Goal: Task Accomplishment & Management: Use online tool/utility

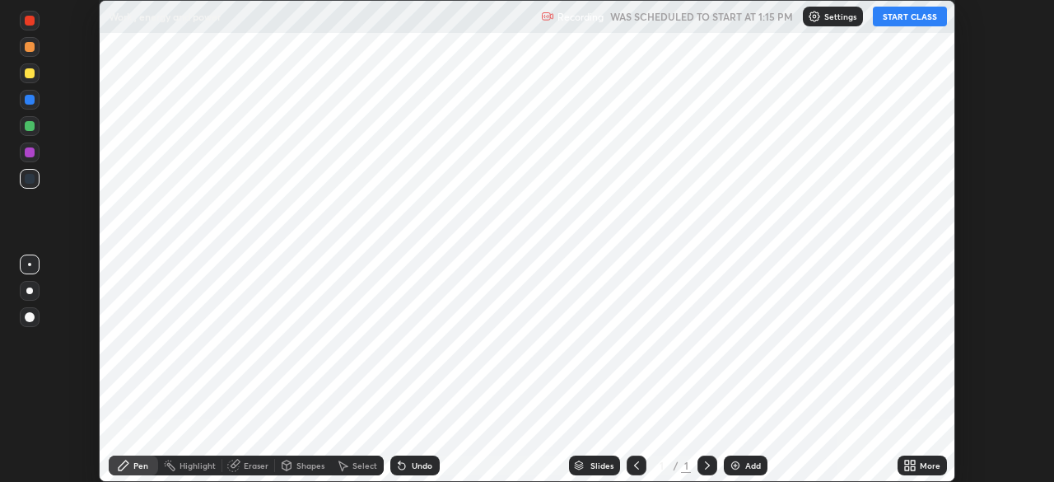
scroll to position [482, 1053]
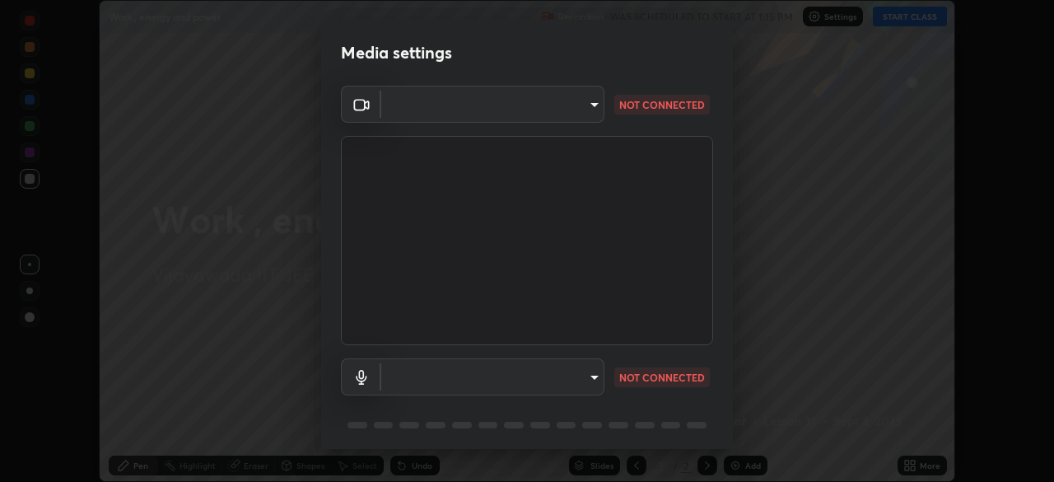
type input "b74a1fcb957b607d7891aad9ae8d06523c05b0d929b8136650b48c924e792bd8"
type input "communications"
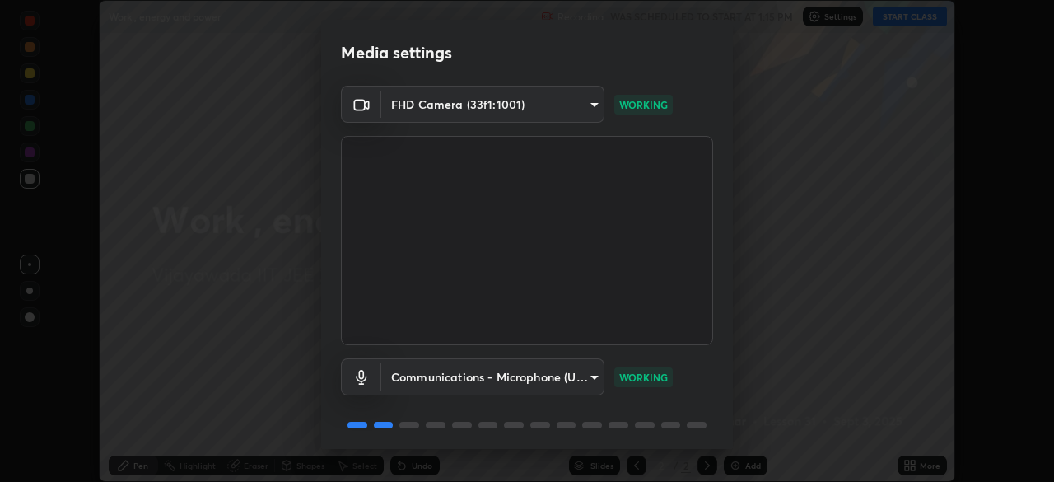
scroll to position [58, 0]
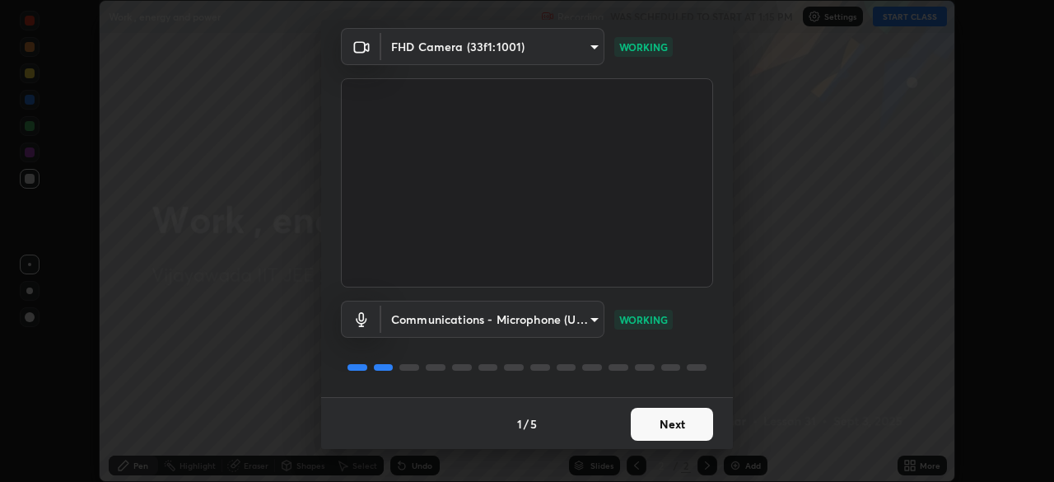
click at [642, 418] on button "Next" at bounding box center [672, 424] width 82 height 33
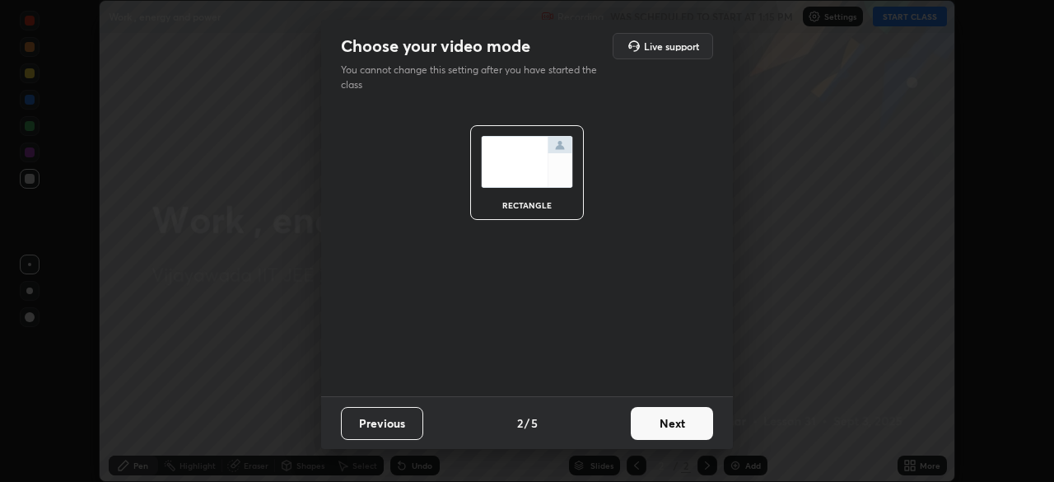
scroll to position [0, 0]
click at [647, 432] on button "Next" at bounding box center [672, 423] width 82 height 33
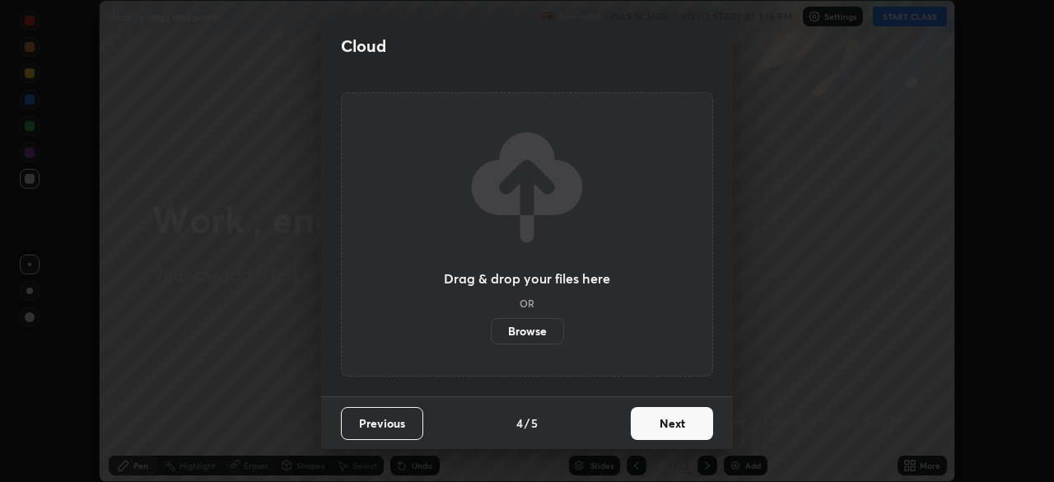
click at [650, 428] on button "Next" at bounding box center [672, 423] width 82 height 33
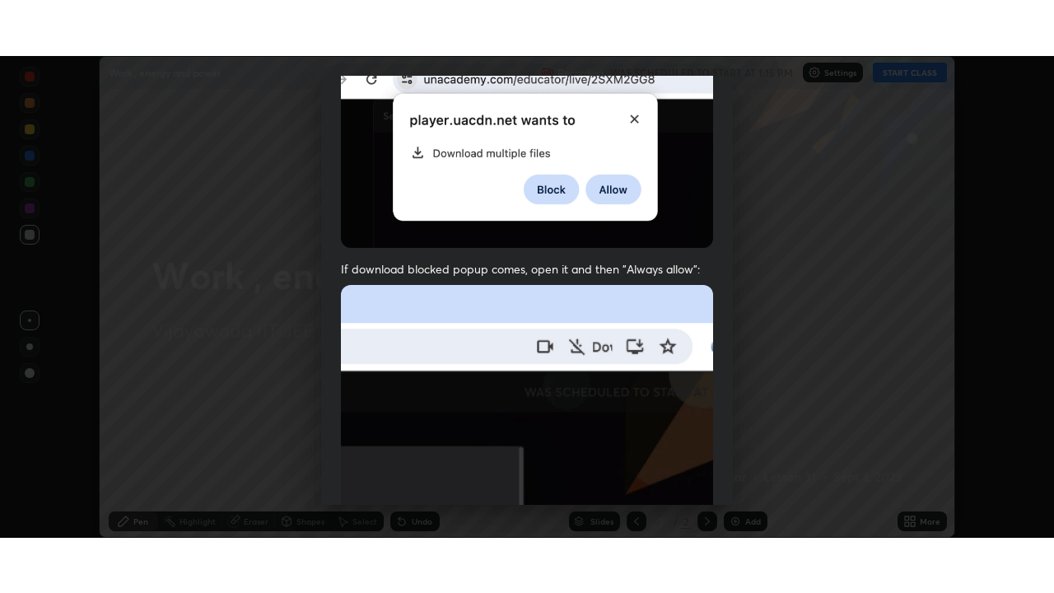
scroll to position [394, 0]
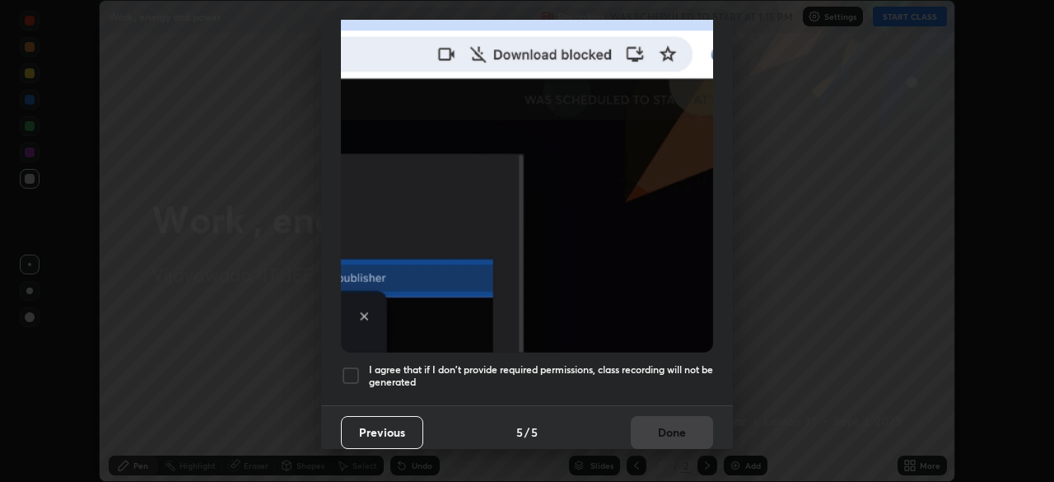
click at [366, 366] on div "I agree that if I don't provide required permissions, class recording will not …" at bounding box center [527, 376] width 372 height 20
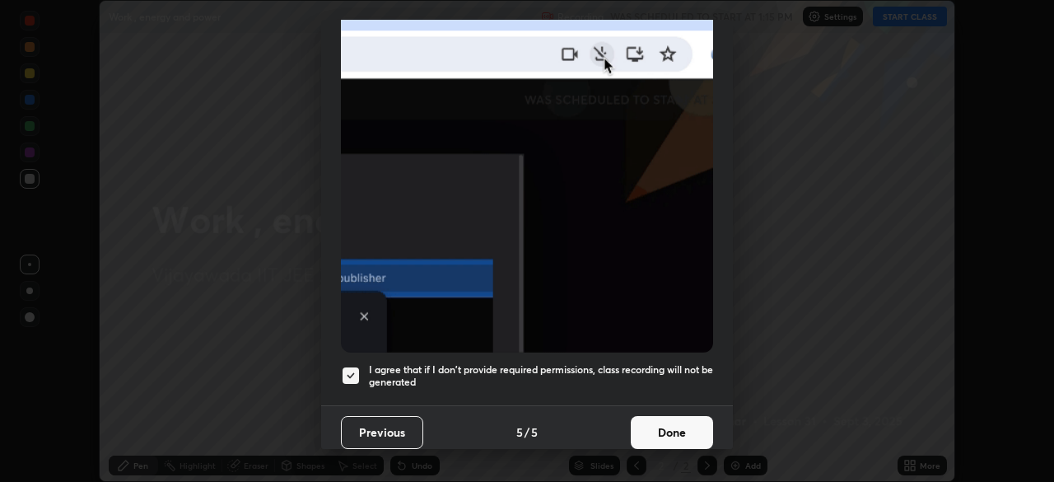
click at [674, 425] on button "Done" at bounding box center [672, 432] width 82 height 33
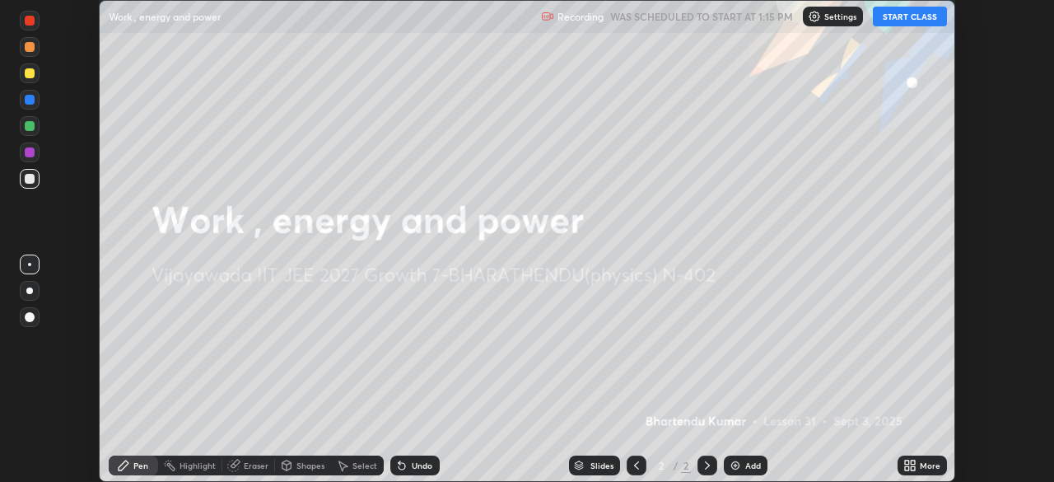
click at [912, 462] on icon at bounding box center [913, 462] width 4 height 4
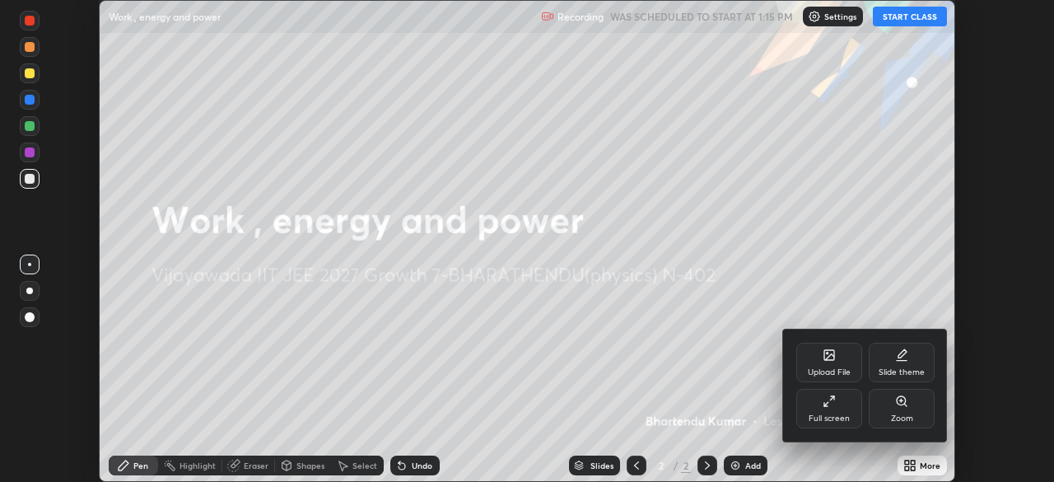
click at [817, 418] on div "Full screen" at bounding box center [829, 418] width 41 height 8
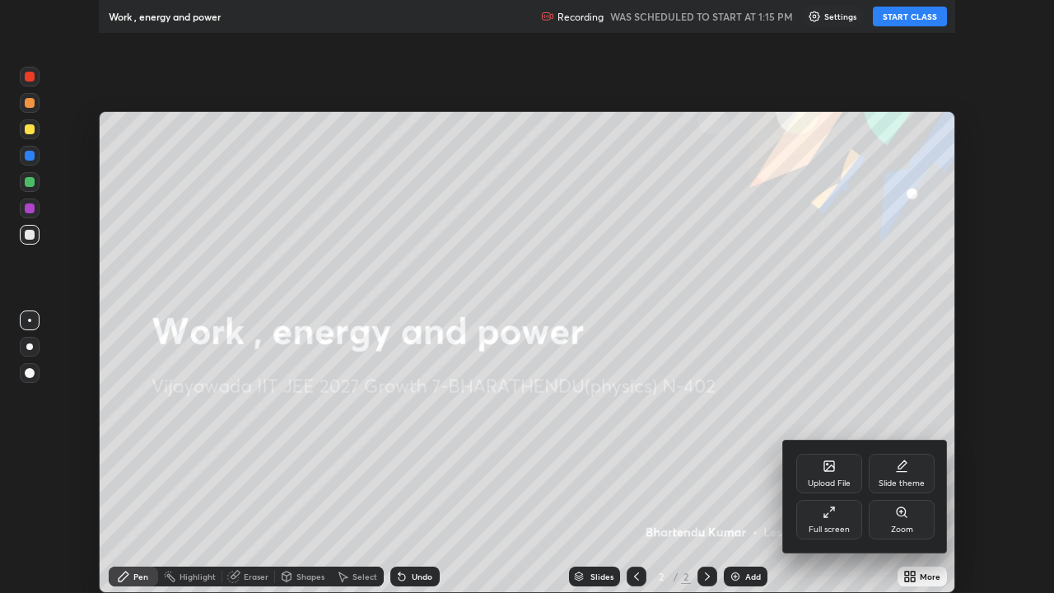
scroll to position [593, 1054]
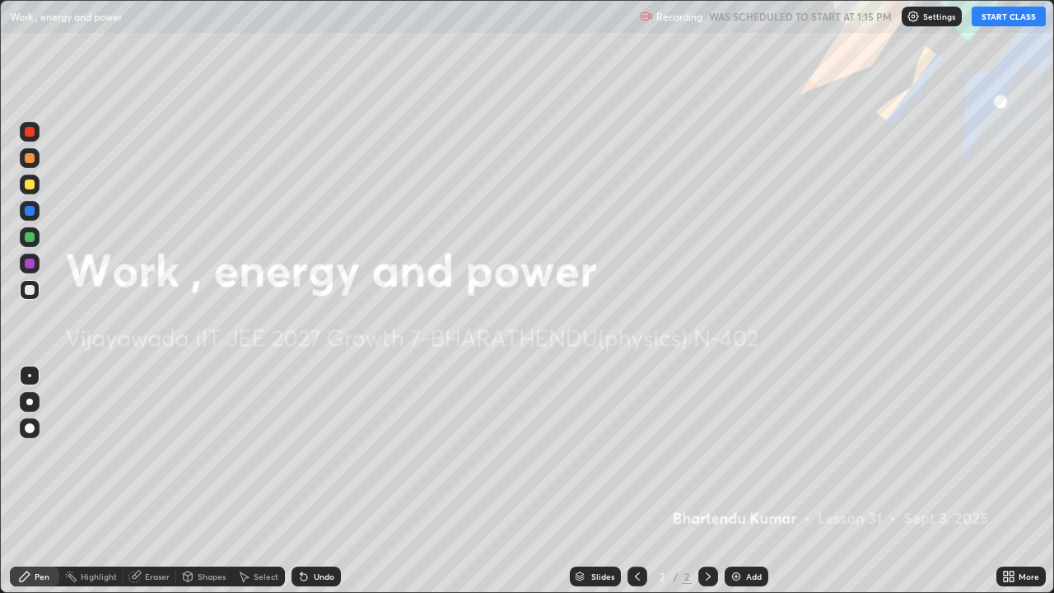
click at [985, 23] on button "START CLASS" at bounding box center [1009, 17] width 74 height 20
click at [734, 481] on div "Add" at bounding box center [747, 577] width 44 height 20
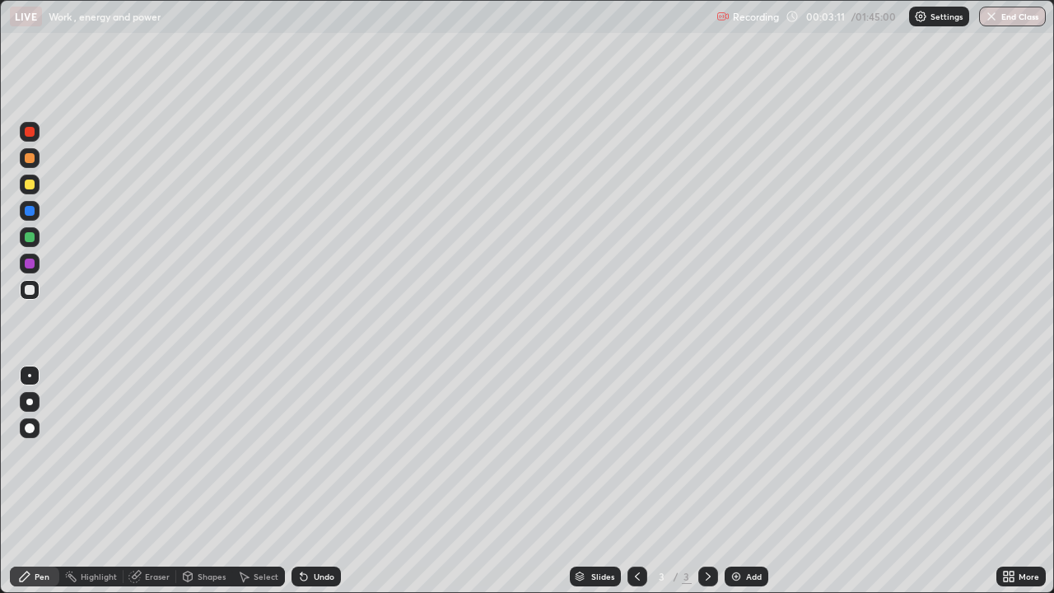
click at [30, 185] on div at bounding box center [30, 185] width 10 height 10
click at [28, 292] on div at bounding box center [30, 290] width 10 height 10
click at [29, 291] on div at bounding box center [30, 290] width 10 height 10
click at [28, 185] on div at bounding box center [30, 185] width 10 height 10
click at [28, 290] on div at bounding box center [30, 290] width 10 height 10
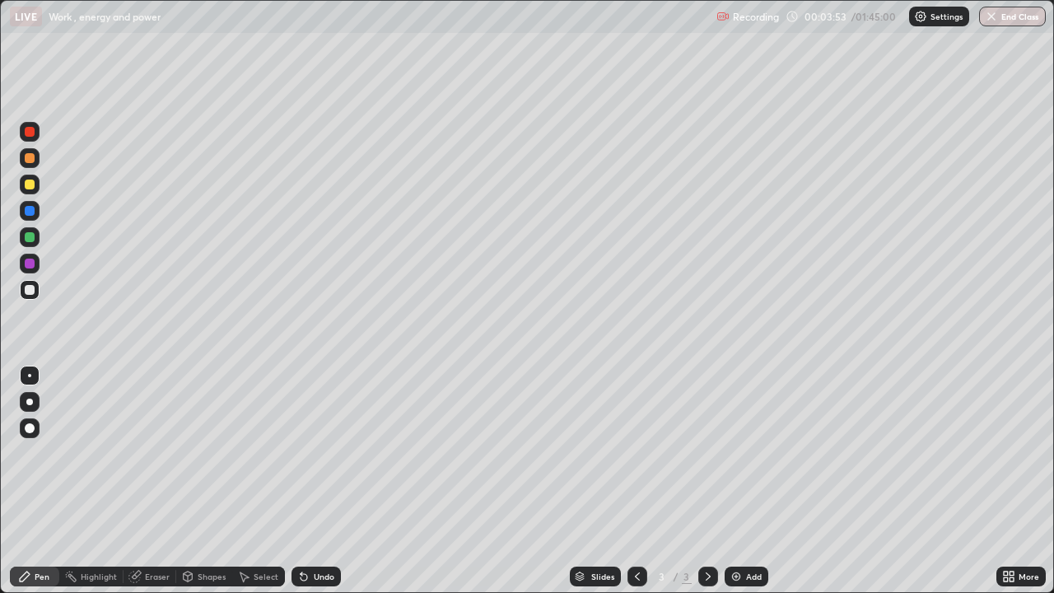
click at [25, 264] on div at bounding box center [30, 264] width 10 height 10
click at [29, 133] on div at bounding box center [30, 132] width 10 height 10
click at [29, 290] on div at bounding box center [30, 290] width 10 height 10
click at [30, 239] on div at bounding box center [30, 237] width 10 height 10
click at [307, 481] on div "Undo" at bounding box center [316, 577] width 49 height 20
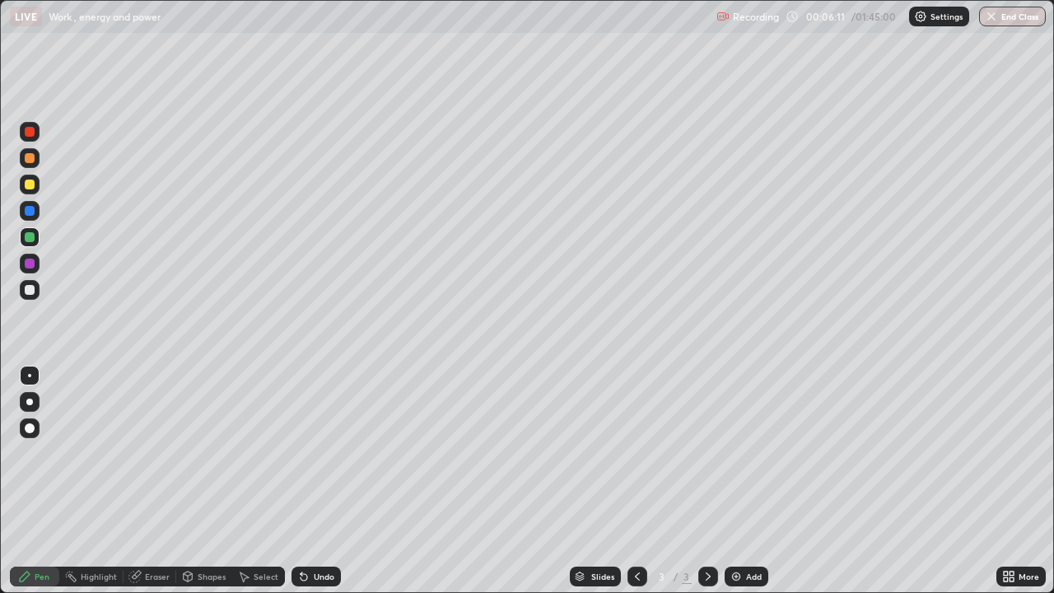
click at [31, 240] on div at bounding box center [30, 237] width 10 height 10
click at [28, 374] on div at bounding box center [29, 375] width 3 height 3
click at [30, 292] on div at bounding box center [30, 290] width 10 height 10
click at [740, 481] on img at bounding box center [736, 576] width 13 height 13
click at [33, 162] on div at bounding box center [30, 158] width 20 height 20
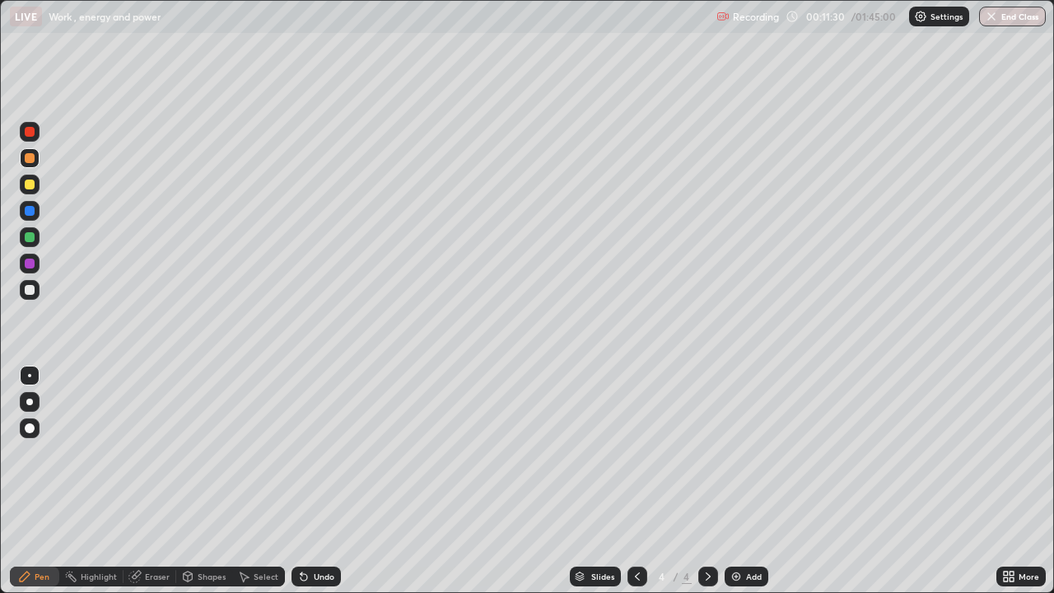
click at [30, 291] on div at bounding box center [30, 290] width 10 height 10
click at [29, 188] on div at bounding box center [30, 185] width 10 height 10
click at [25, 296] on div at bounding box center [30, 290] width 20 height 20
click at [31, 292] on div at bounding box center [30, 290] width 10 height 10
click at [28, 190] on div at bounding box center [30, 185] width 20 height 20
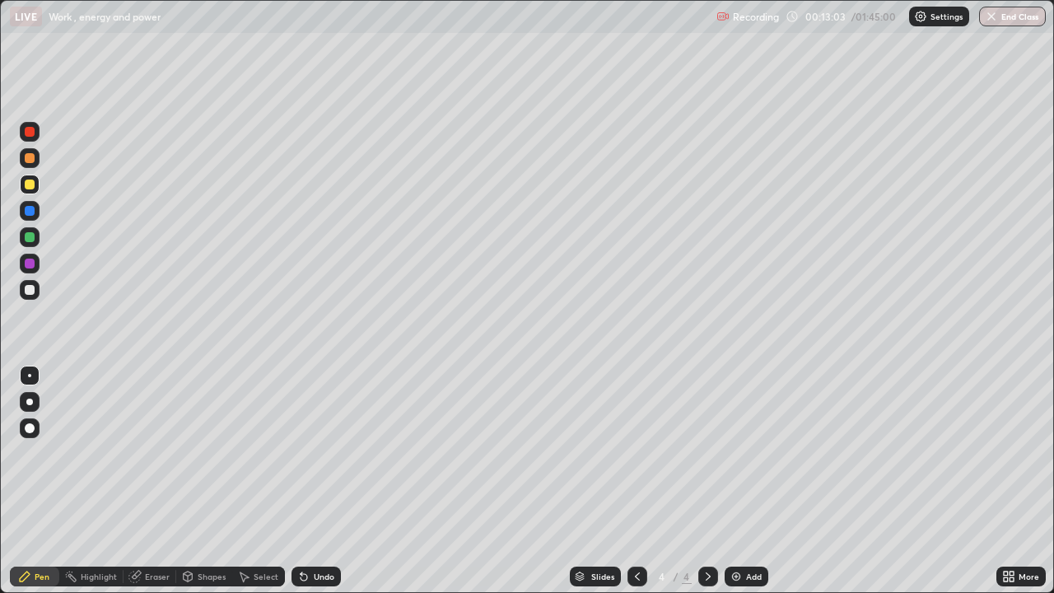
click at [30, 290] on div at bounding box center [30, 290] width 10 height 10
click at [30, 291] on div at bounding box center [30, 290] width 10 height 10
click at [28, 184] on div at bounding box center [30, 185] width 10 height 10
click at [30, 132] on div at bounding box center [30, 132] width 10 height 10
click at [30, 292] on div at bounding box center [30, 290] width 10 height 10
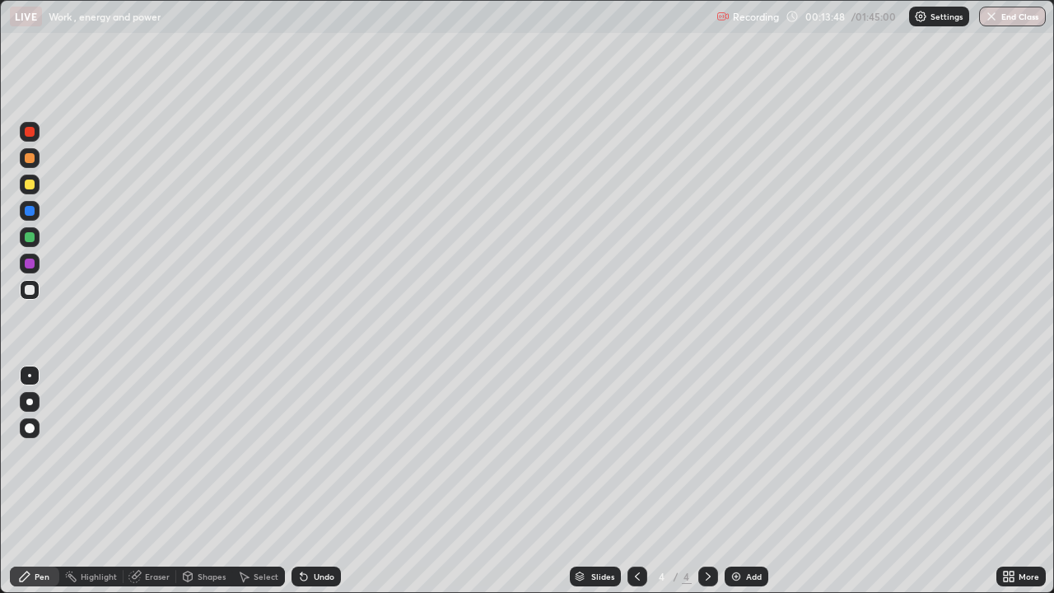
click at [30, 187] on div at bounding box center [30, 185] width 10 height 10
click at [25, 288] on div at bounding box center [30, 290] width 10 height 10
click at [30, 188] on div at bounding box center [30, 185] width 10 height 10
click at [31, 291] on div at bounding box center [30, 290] width 10 height 10
click at [748, 481] on div "Add" at bounding box center [754, 576] width 16 height 8
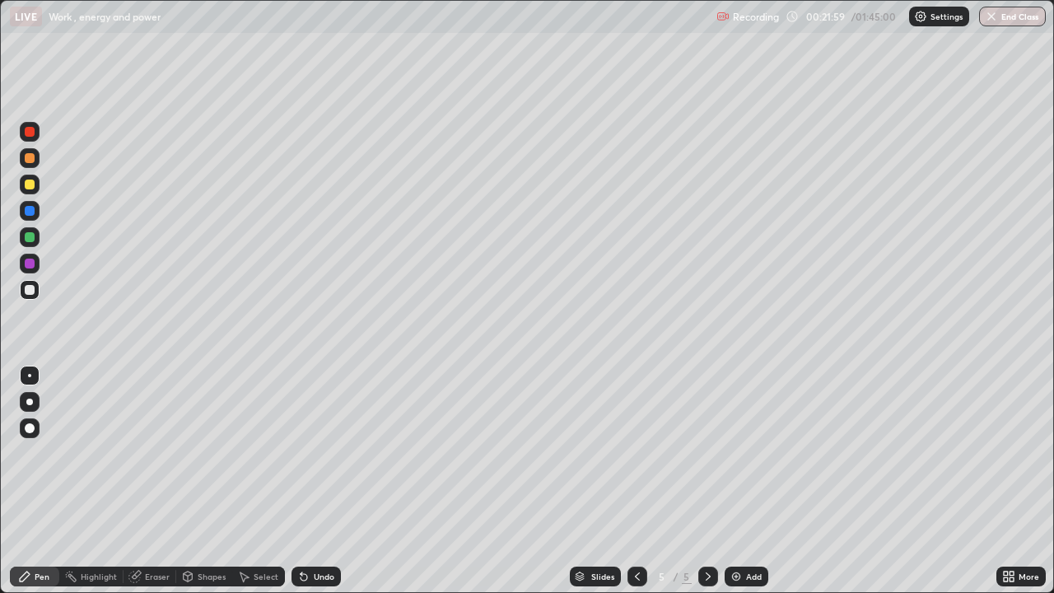
click at [636, 481] on icon at bounding box center [637, 576] width 13 height 13
click at [707, 481] on div at bounding box center [708, 577] width 20 height 20
click at [30, 188] on div at bounding box center [30, 185] width 10 height 10
click at [30, 158] on div at bounding box center [30, 158] width 10 height 10
click at [28, 293] on div at bounding box center [30, 290] width 10 height 10
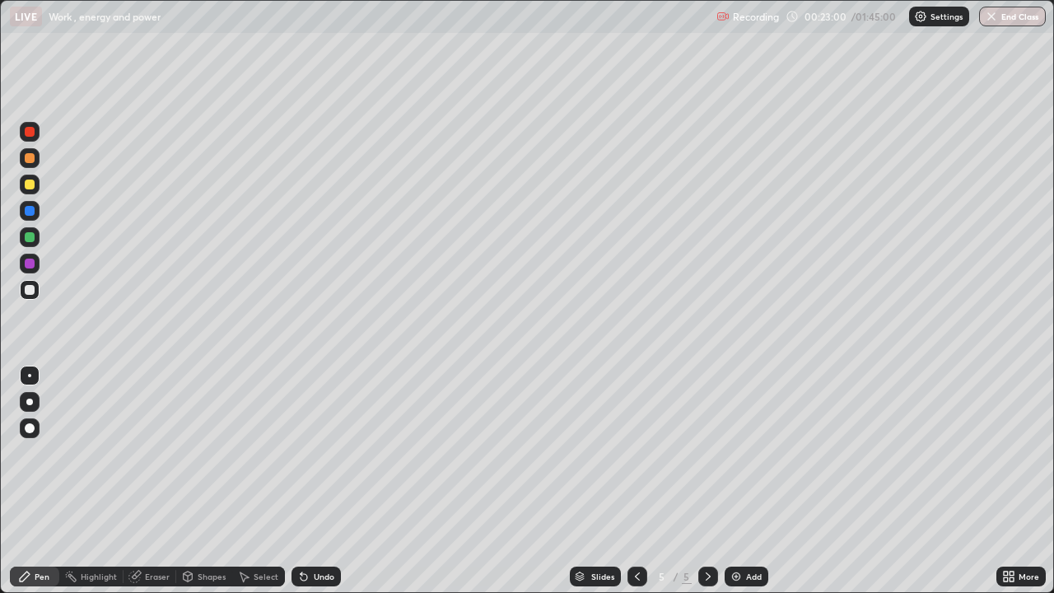
click at [30, 187] on div at bounding box center [30, 185] width 10 height 10
click at [30, 290] on div at bounding box center [30, 290] width 10 height 10
click at [30, 184] on div at bounding box center [30, 185] width 10 height 10
click at [26, 293] on div at bounding box center [30, 290] width 10 height 10
click at [314, 481] on div "Undo" at bounding box center [324, 576] width 21 height 8
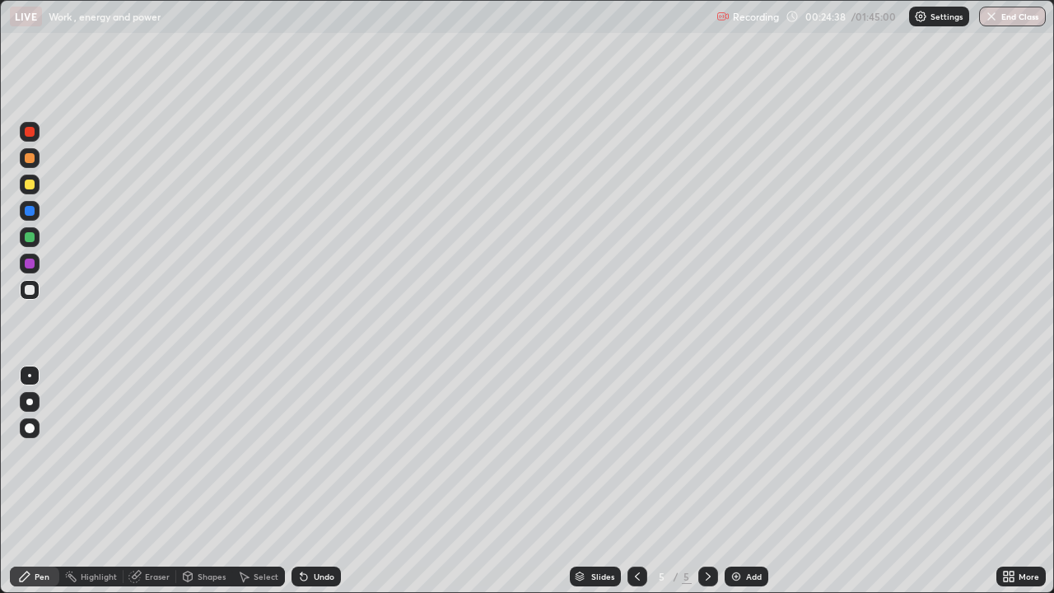
click at [35, 185] on div at bounding box center [30, 185] width 20 height 20
click at [30, 289] on div at bounding box center [30, 290] width 10 height 10
click at [28, 191] on div at bounding box center [30, 185] width 20 height 20
click at [31, 286] on div at bounding box center [30, 290] width 10 height 10
click at [28, 217] on div at bounding box center [30, 211] width 20 height 20
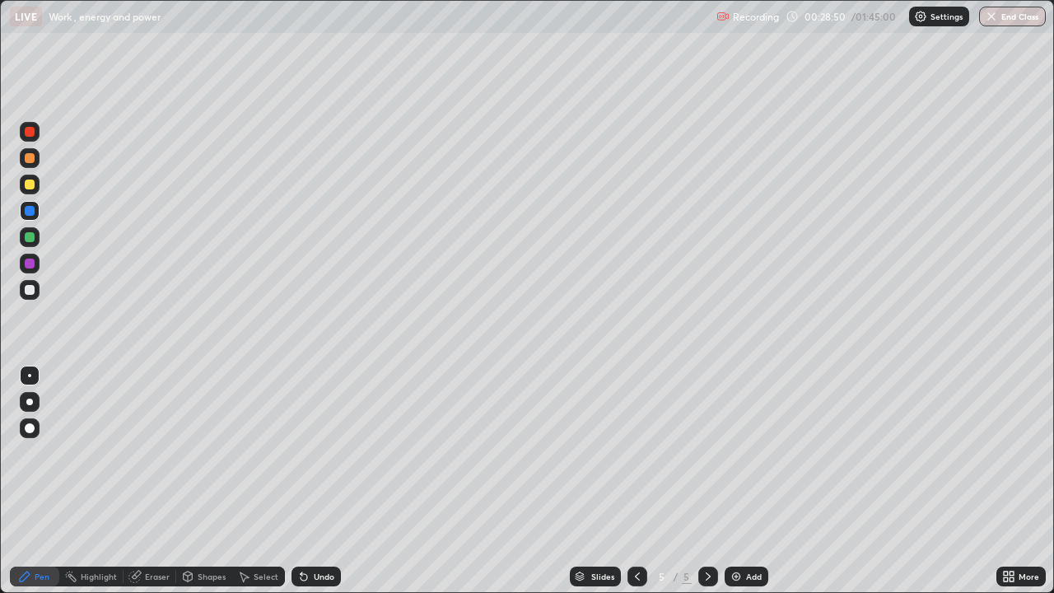
click at [735, 481] on img at bounding box center [736, 576] width 13 height 13
click at [26, 292] on div at bounding box center [30, 290] width 10 height 10
click at [30, 186] on div at bounding box center [30, 185] width 10 height 10
click at [29, 291] on div at bounding box center [30, 290] width 10 height 10
click at [28, 161] on div at bounding box center [30, 158] width 10 height 10
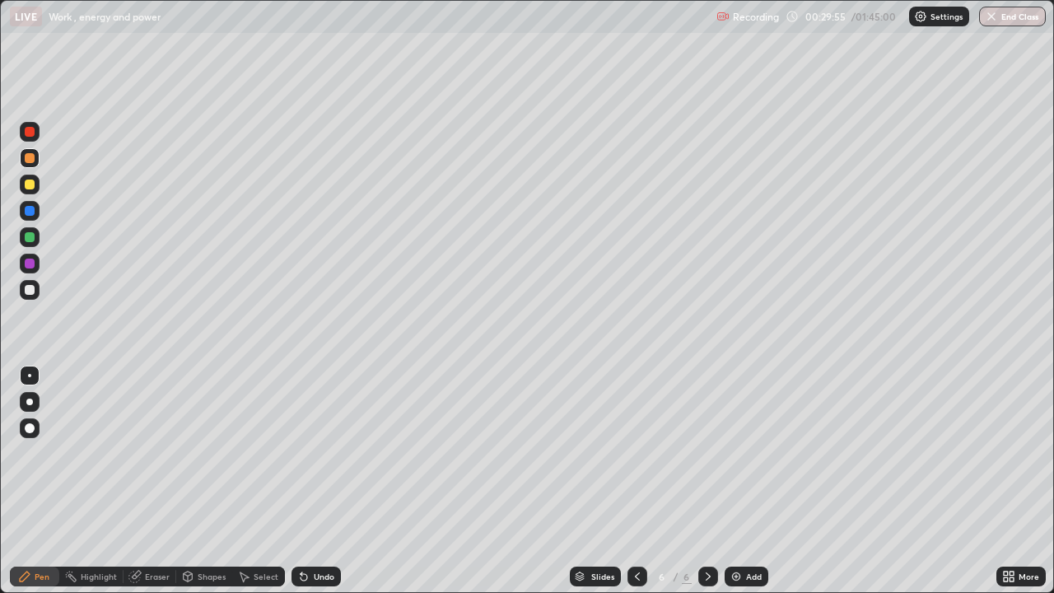
click at [31, 290] on div at bounding box center [30, 290] width 10 height 10
click at [26, 293] on div at bounding box center [30, 290] width 10 height 10
click at [29, 241] on div at bounding box center [30, 237] width 10 height 10
click at [30, 291] on div at bounding box center [30, 290] width 10 height 10
click at [26, 214] on div at bounding box center [30, 211] width 10 height 10
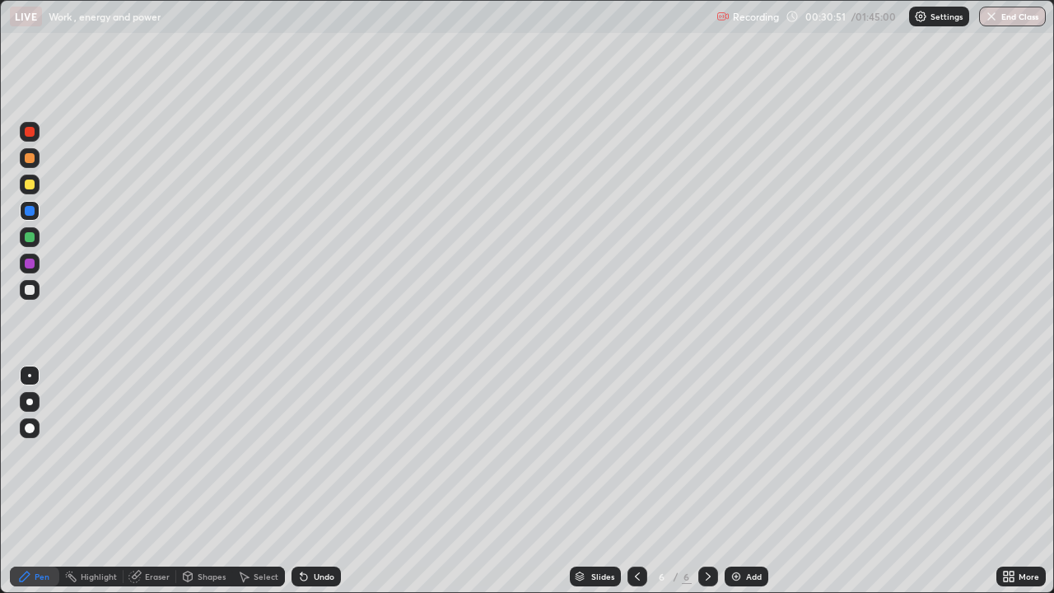
click at [30, 291] on div at bounding box center [30, 290] width 10 height 10
click at [26, 183] on div at bounding box center [30, 185] width 10 height 10
click at [301, 481] on icon at bounding box center [304, 577] width 7 height 7
click at [30, 241] on div at bounding box center [30, 237] width 10 height 10
click at [30, 292] on div at bounding box center [30, 290] width 10 height 10
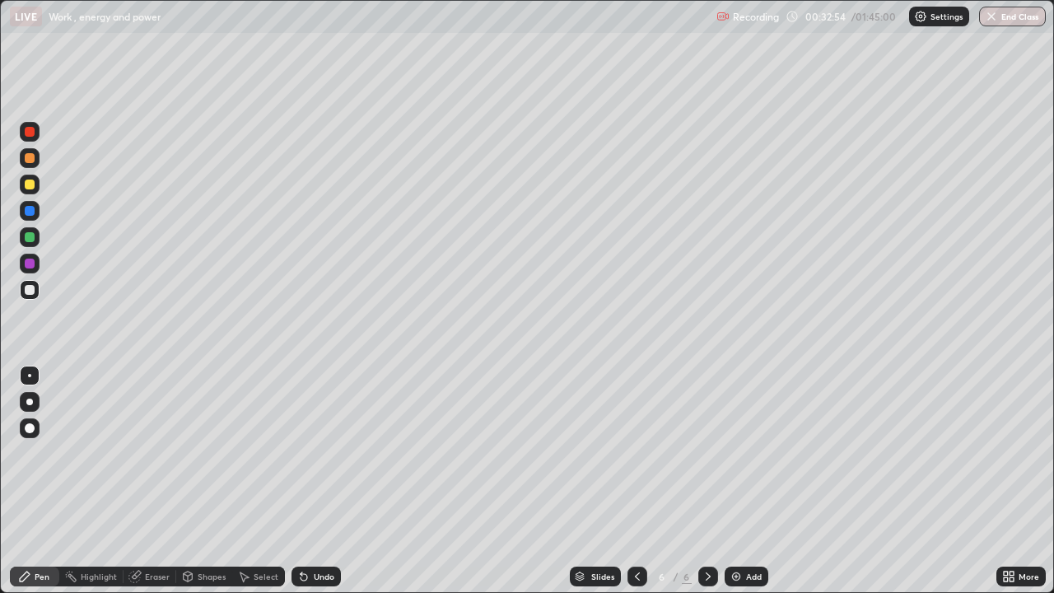
click at [28, 293] on div at bounding box center [30, 290] width 10 height 10
click at [31, 188] on div at bounding box center [30, 185] width 10 height 10
click at [30, 289] on div at bounding box center [30, 290] width 10 height 10
click at [33, 165] on div at bounding box center [30, 158] width 20 height 20
click at [31, 237] on div at bounding box center [30, 237] width 10 height 10
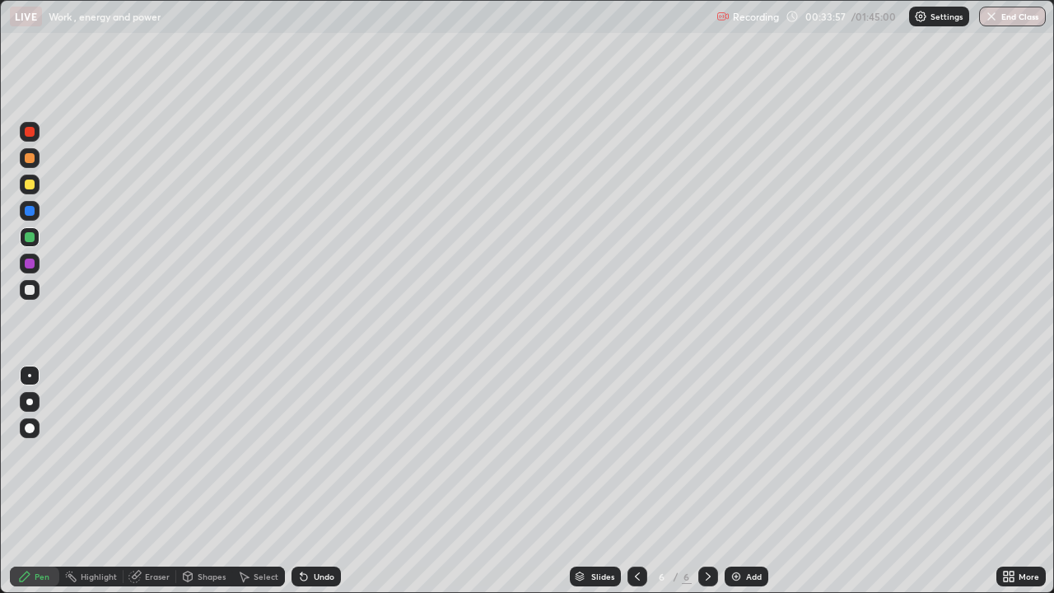
click at [33, 267] on div at bounding box center [30, 264] width 10 height 10
click at [32, 131] on div at bounding box center [30, 132] width 10 height 10
click at [28, 290] on div at bounding box center [30, 290] width 10 height 10
click at [26, 240] on div at bounding box center [30, 237] width 10 height 10
click at [30, 184] on div at bounding box center [30, 185] width 10 height 10
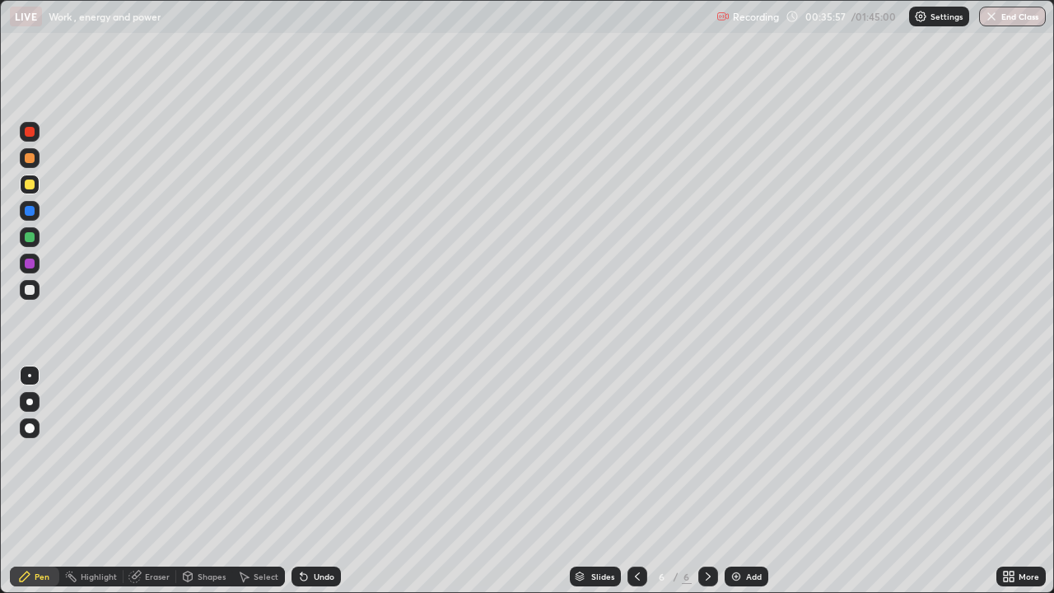
click at [33, 159] on div at bounding box center [30, 158] width 10 height 10
click at [36, 134] on div at bounding box center [30, 132] width 20 height 20
click at [29, 239] on div at bounding box center [30, 237] width 10 height 10
click at [29, 191] on div at bounding box center [30, 185] width 20 height 20
click at [735, 481] on img at bounding box center [736, 576] width 13 height 13
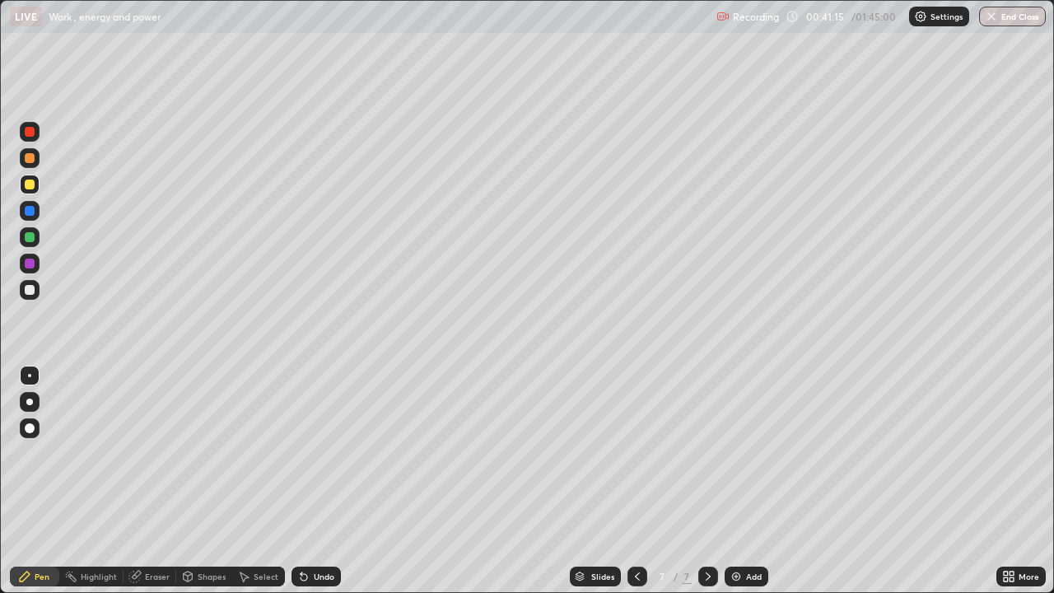
click at [31, 165] on div at bounding box center [30, 158] width 20 height 20
click at [31, 287] on div at bounding box center [30, 290] width 10 height 10
click at [31, 294] on div at bounding box center [30, 290] width 10 height 10
click at [31, 187] on div at bounding box center [30, 185] width 10 height 10
click at [320, 481] on div "Undo" at bounding box center [324, 576] width 21 height 8
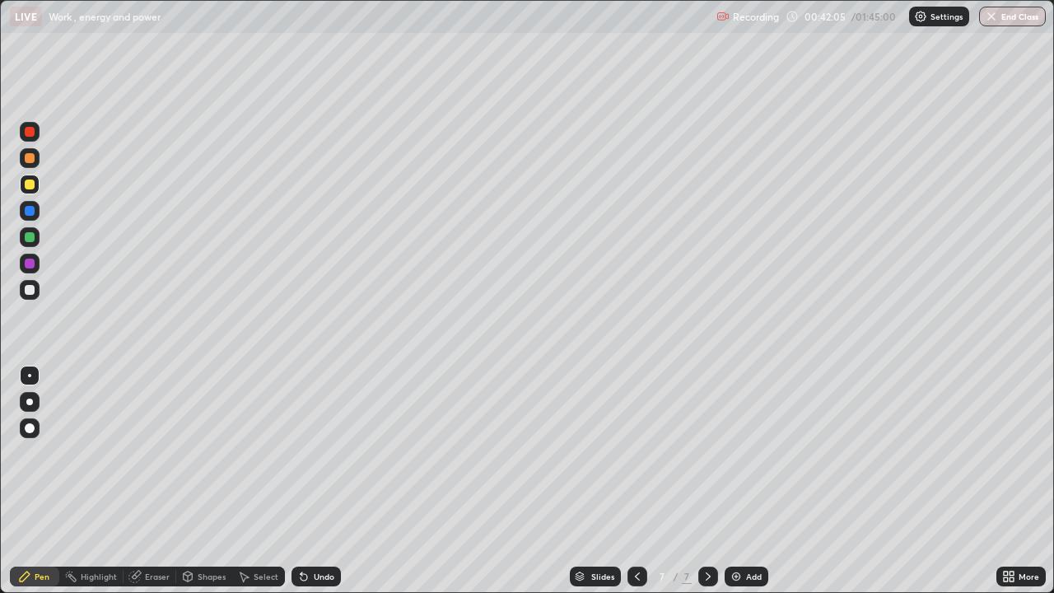
click at [31, 185] on div at bounding box center [30, 185] width 10 height 10
click at [29, 161] on div at bounding box center [30, 158] width 10 height 10
click at [29, 241] on div at bounding box center [30, 237] width 10 height 10
click at [32, 290] on div at bounding box center [30, 290] width 10 height 10
click at [25, 481] on div "Pen" at bounding box center [34, 577] width 49 height 20
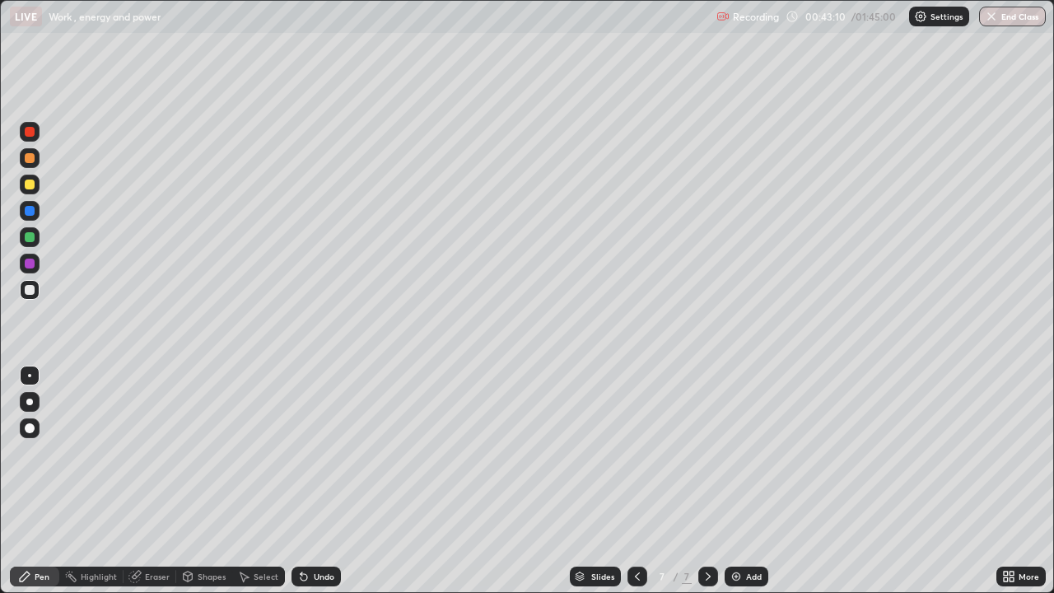
click at [28, 268] on div at bounding box center [30, 264] width 10 height 10
click at [28, 292] on div at bounding box center [30, 290] width 10 height 10
click at [146, 481] on div "Eraser" at bounding box center [157, 576] width 25 height 8
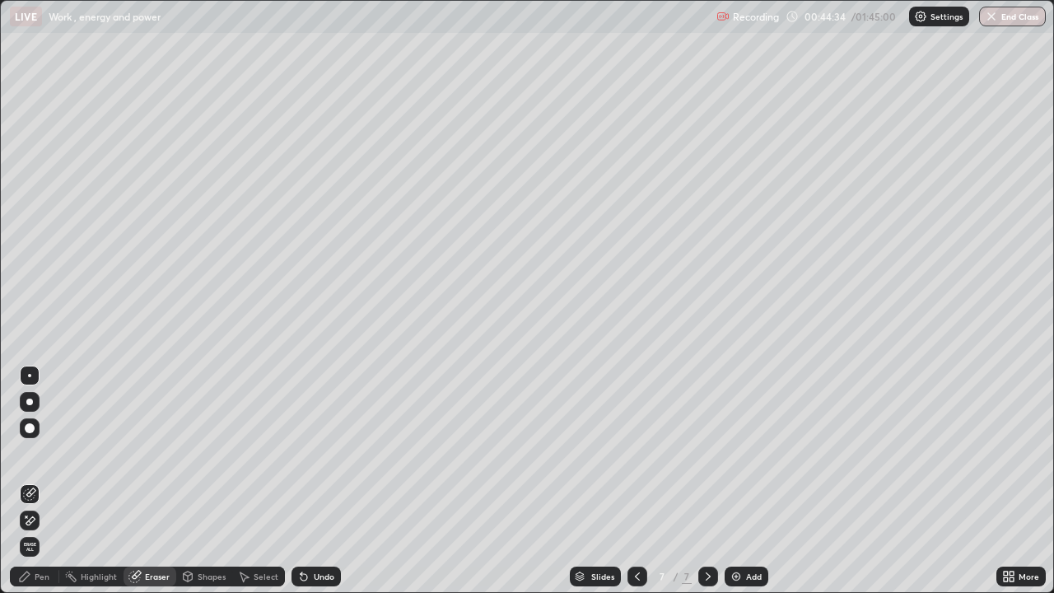
click at [41, 481] on div "Pen" at bounding box center [42, 576] width 15 height 8
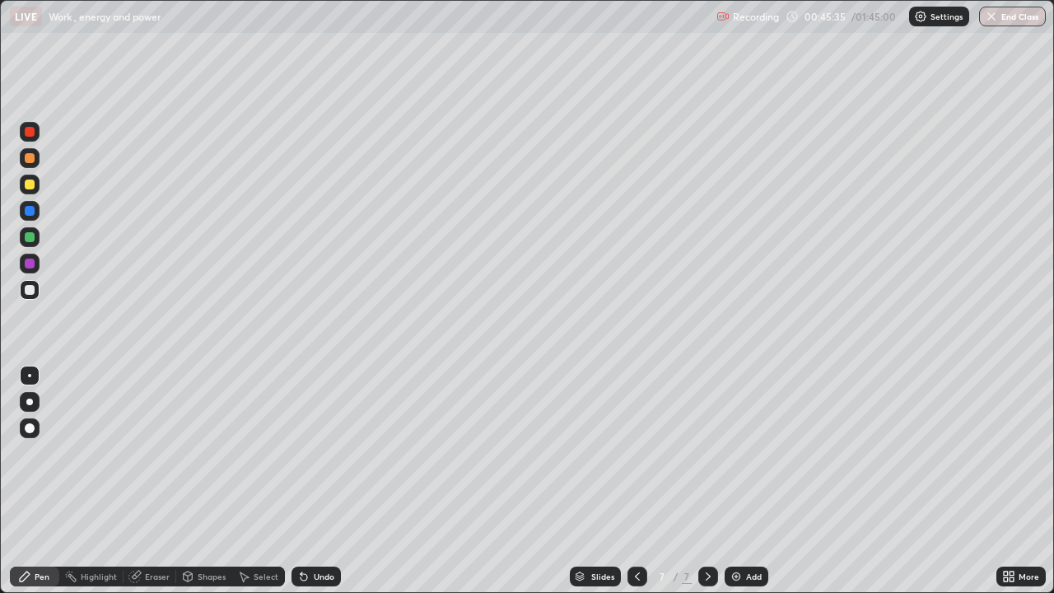
click at [33, 266] on div at bounding box center [30, 264] width 10 height 10
click at [28, 292] on div at bounding box center [30, 290] width 10 height 10
click at [158, 481] on div "Eraser" at bounding box center [157, 576] width 25 height 8
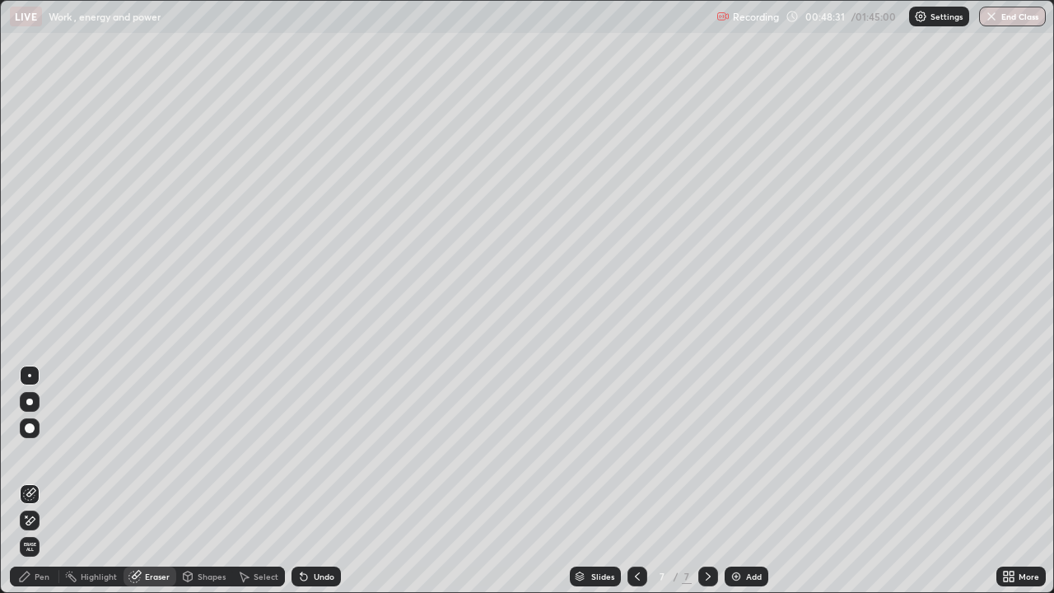
click at [47, 481] on div "Pen" at bounding box center [42, 576] width 15 height 8
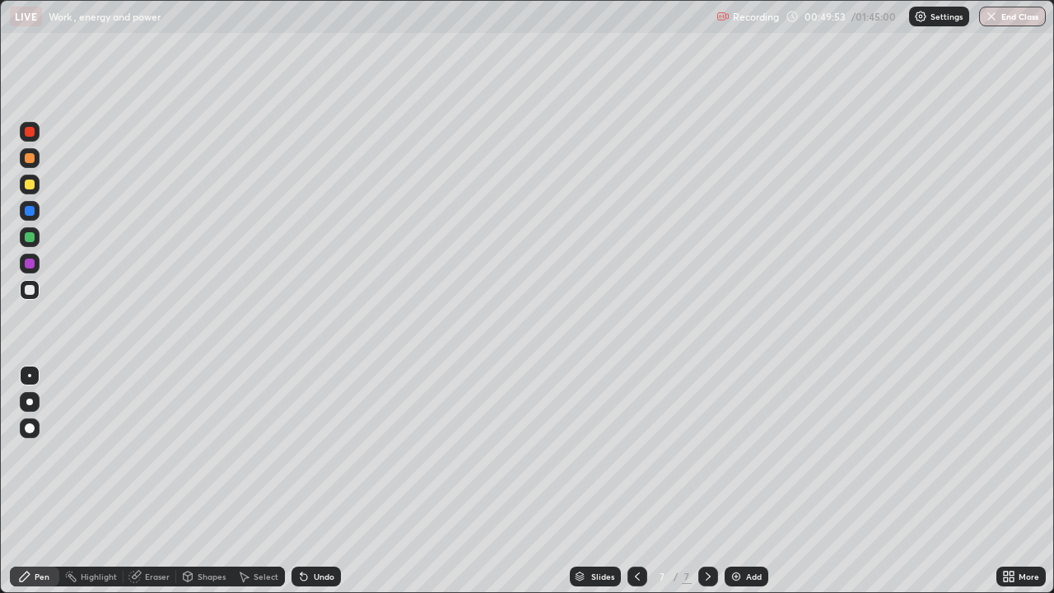
click at [740, 481] on img at bounding box center [736, 576] width 13 height 13
click at [30, 158] on div at bounding box center [30, 158] width 10 height 10
click at [25, 289] on div at bounding box center [30, 290] width 10 height 10
click at [307, 481] on icon at bounding box center [303, 576] width 13 height 13
click at [27, 264] on div at bounding box center [30, 264] width 10 height 10
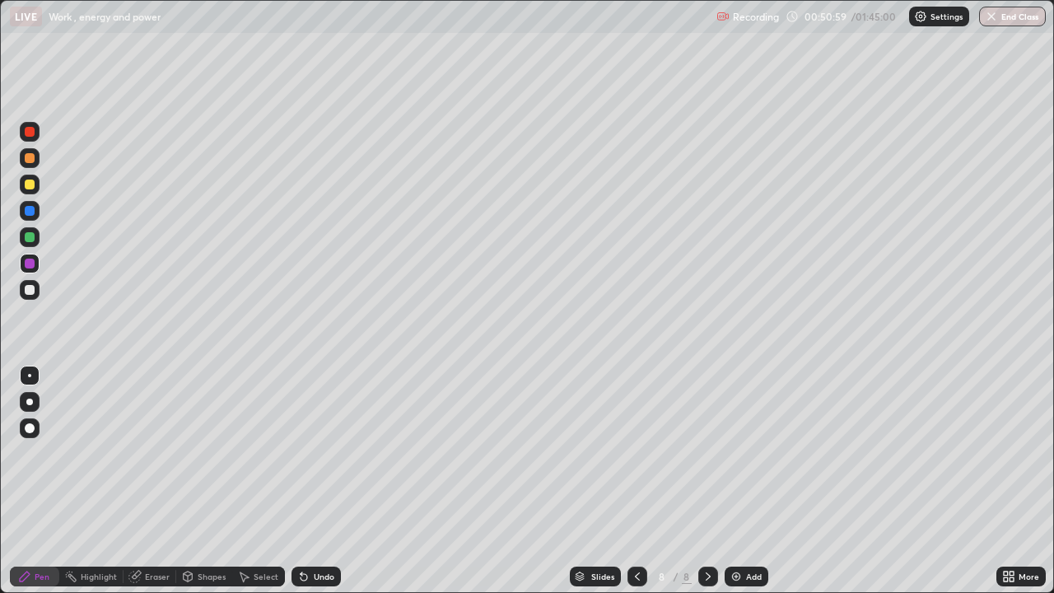
click at [28, 194] on div at bounding box center [30, 185] width 20 height 20
click at [25, 292] on div at bounding box center [30, 290] width 10 height 10
click at [30, 188] on div at bounding box center [30, 185] width 10 height 10
click at [26, 263] on div at bounding box center [30, 264] width 10 height 10
click at [31, 293] on div at bounding box center [30, 290] width 10 height 10
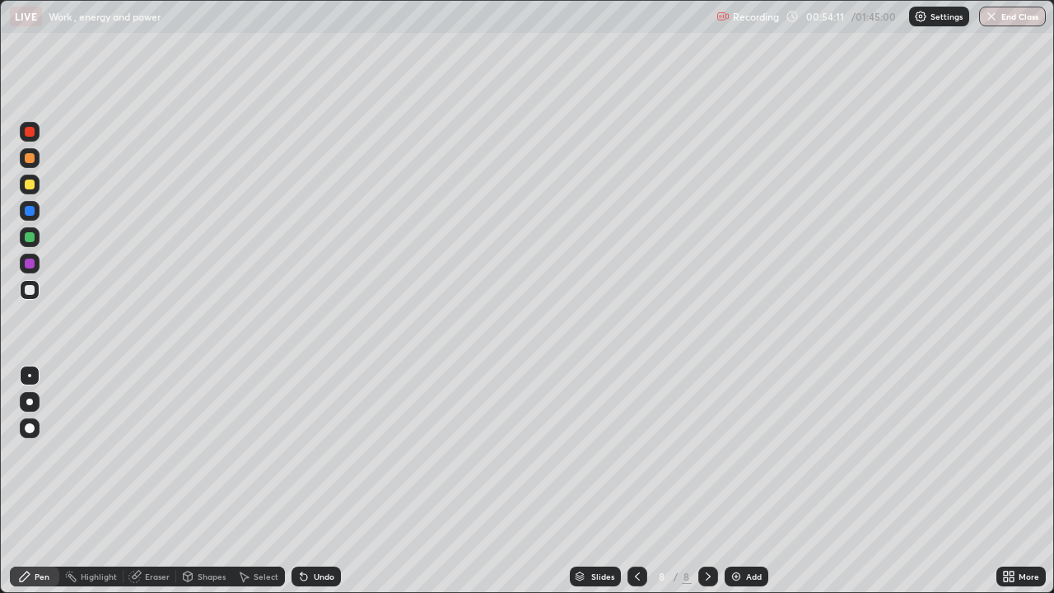
click at [30, 264] on div at bounding box center [30, 264] width 10 height 10
click at [31, 265] on div at bounding box center [30, 264] width 10 height 10
click at [32, 292] on div at bounding box center [30, 290] width 10 height 10
click at [455, 481] on div "Slides 8 / 8 Add" at bounding box center [669, 576] width 656 height 33
click at [140, 481] on icon at bounding box center [134, 576] width 13 height 13
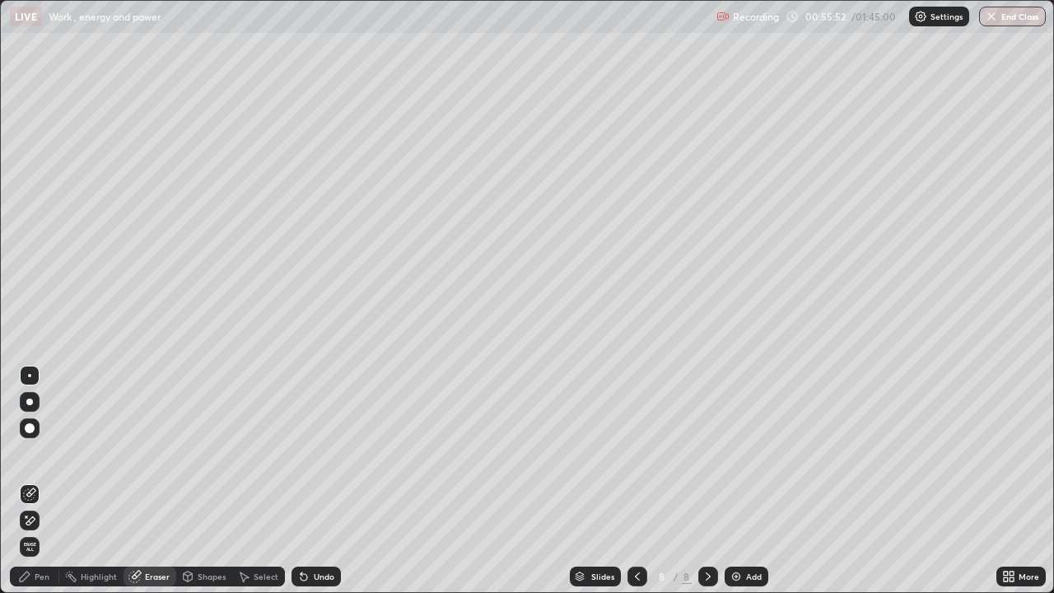
click at [37, 481] on div "Pen" at bounding box center [42, 576] width 15 height 8
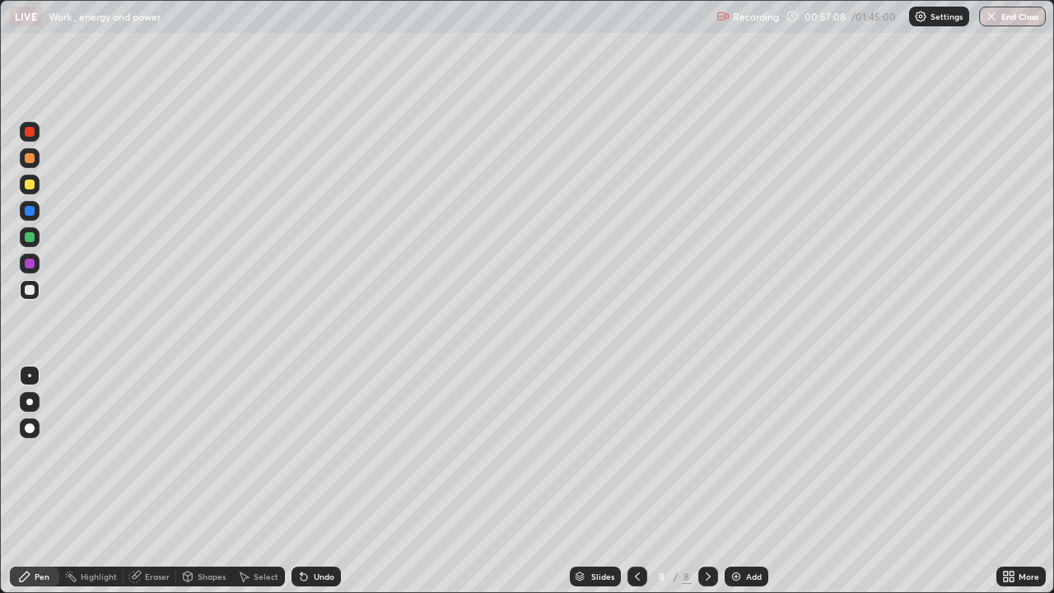
click at [733, 481] on img at bounding box center [736, 576] width 13 height 13
click at [30, 158] on div at bounding box center [30, 158] width 10 height 10
click at [28, 290] on div at bounding box center [30, 290] width 10 height 10
click at [32, 292] on div at bounding box center [30, 290] width 10 height 10
click at [35, 296] on div at bounding box center [30, 290] width 20 height 20
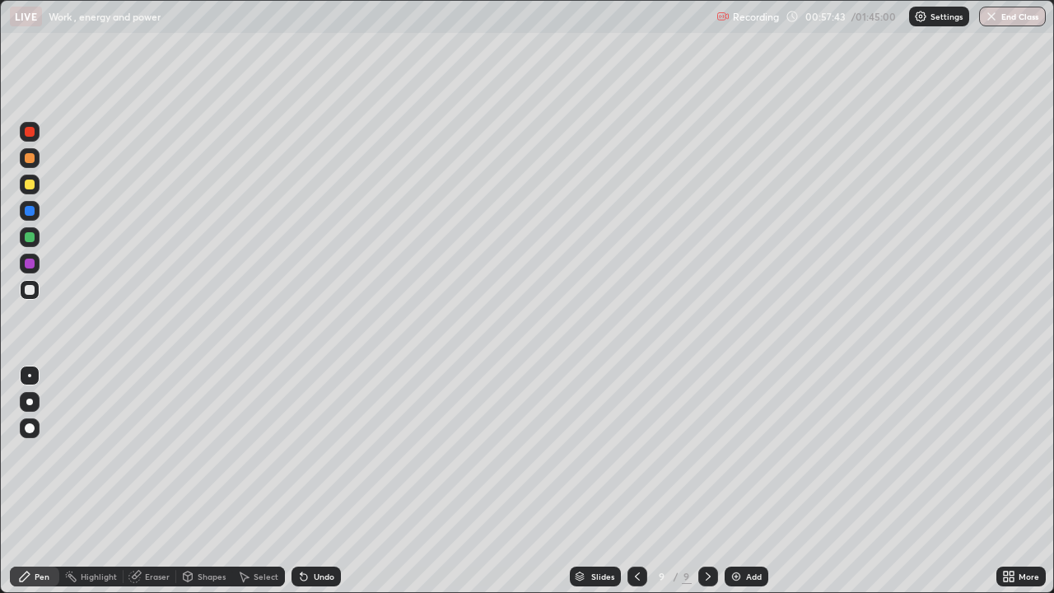
click at [30, 185] on div at bounding box center [30, 185] width 10 height 10
click at [155, 481] on div "Eraser" at bounding box center [157, 576] width 25 height 8
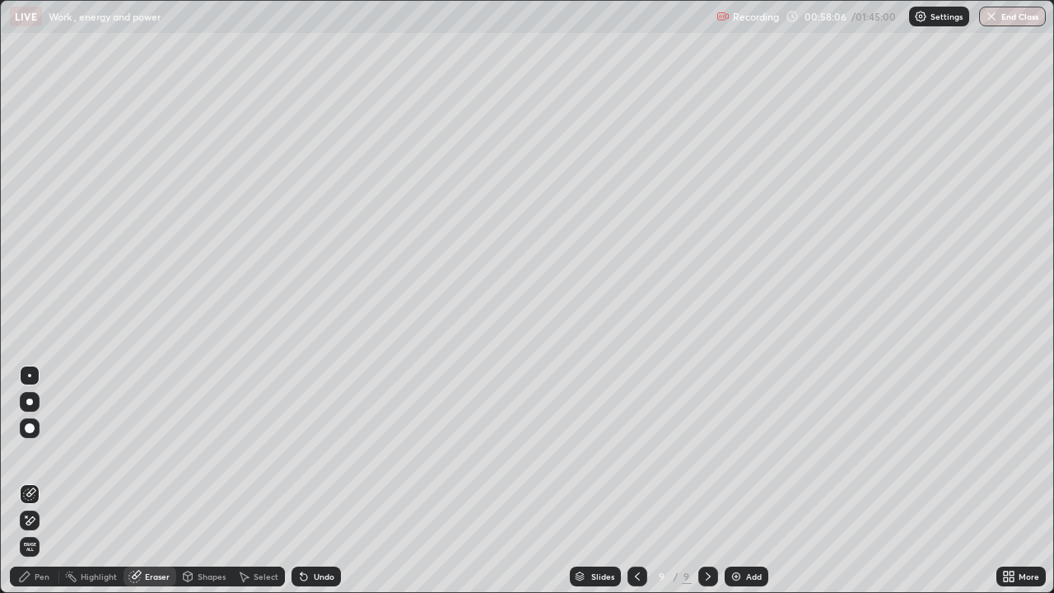
click at [44, 481] on div "Pen" at bounding box center [42, 576] width 15 height 8
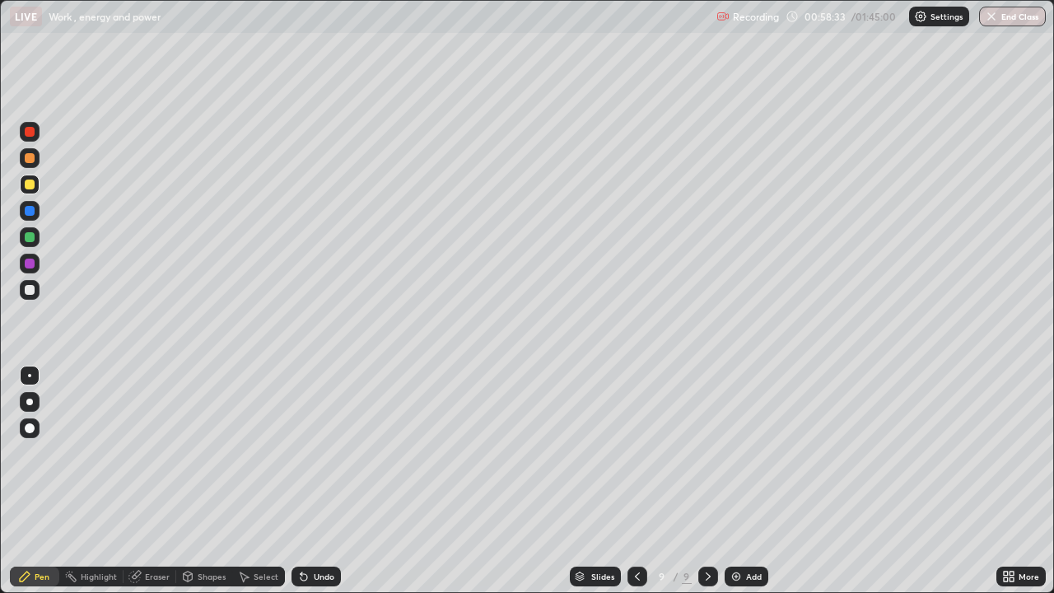
click at [137, 481] on icon at bounding box center [134, 577] width 11 height 11
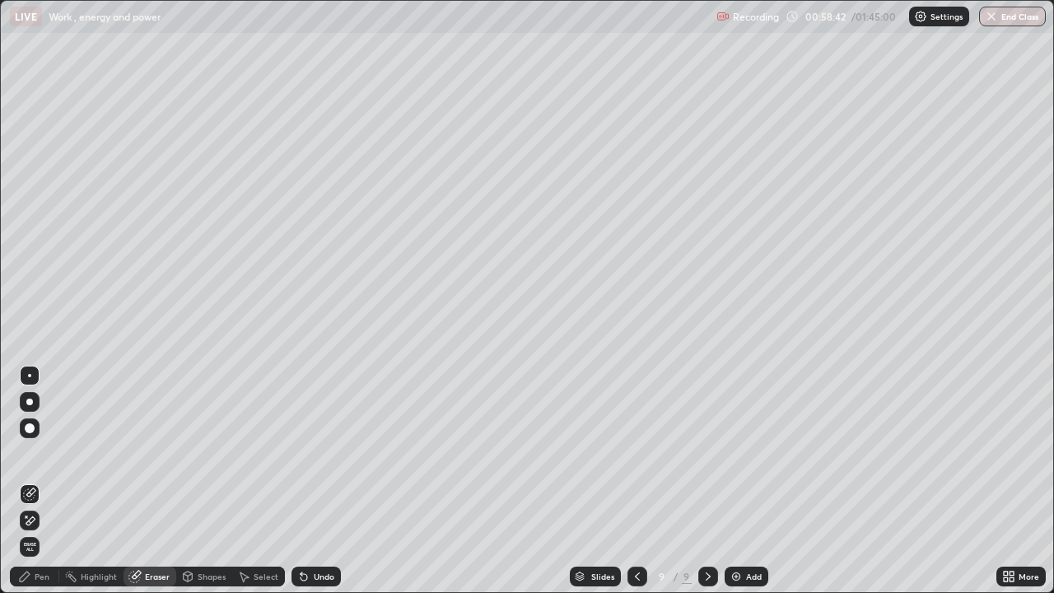
click at [34, 481] on div "Pen" at bounding box center [34, 577] width 49 height 20
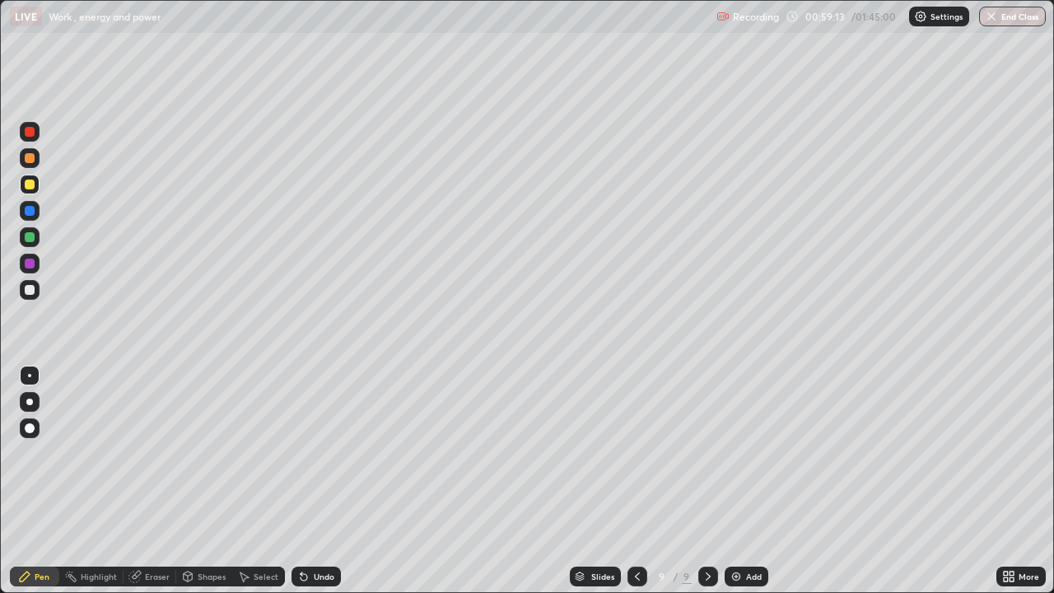
click at [142, 481] on div "Eraser" at bounding box center [150, 577] width 53 height 20
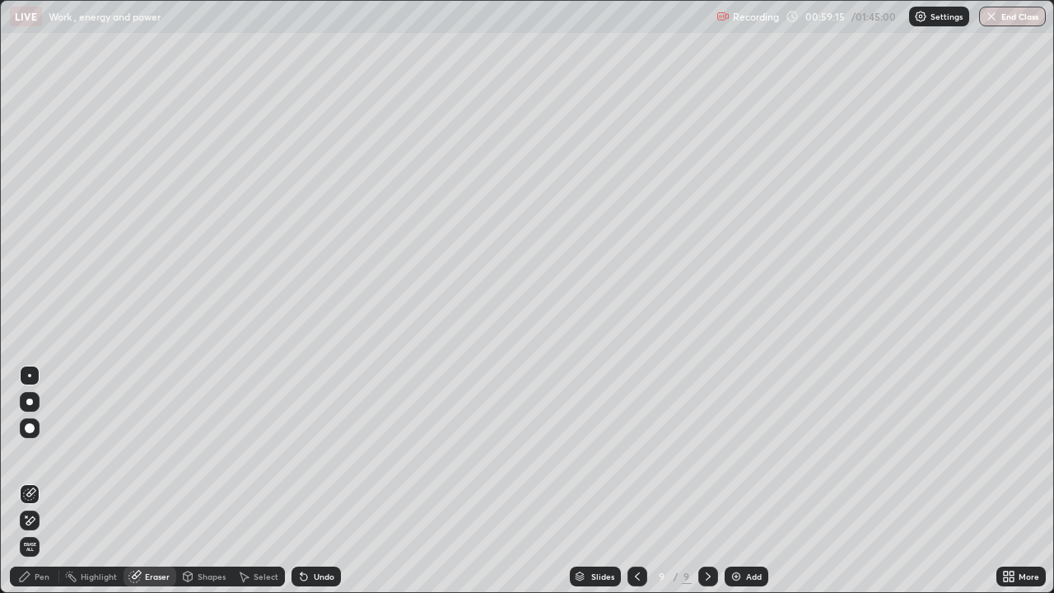
click at [43, 481] on div "Pen" at bounding box center [42, 576] width 15 height 8
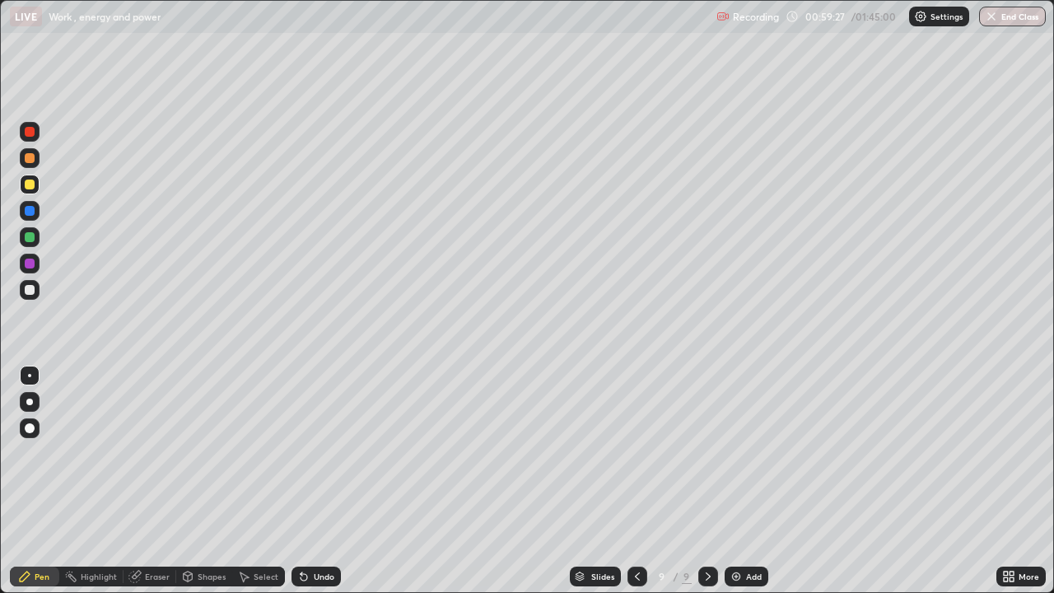
click at [30, 214] on div at bounding box center [30, 211] width 10 height 10
click at [25, 245] on div at bounding box center [30, 237] width 20 height 20
click at [25, 292] on div at bounding box center [30, 290] width 10 height 10
click at [26, 185] on div at bounding box center [30, 185] width 10 height 10
click at [740, 481] on img at bounding box center [736, 576] width 13 height 13
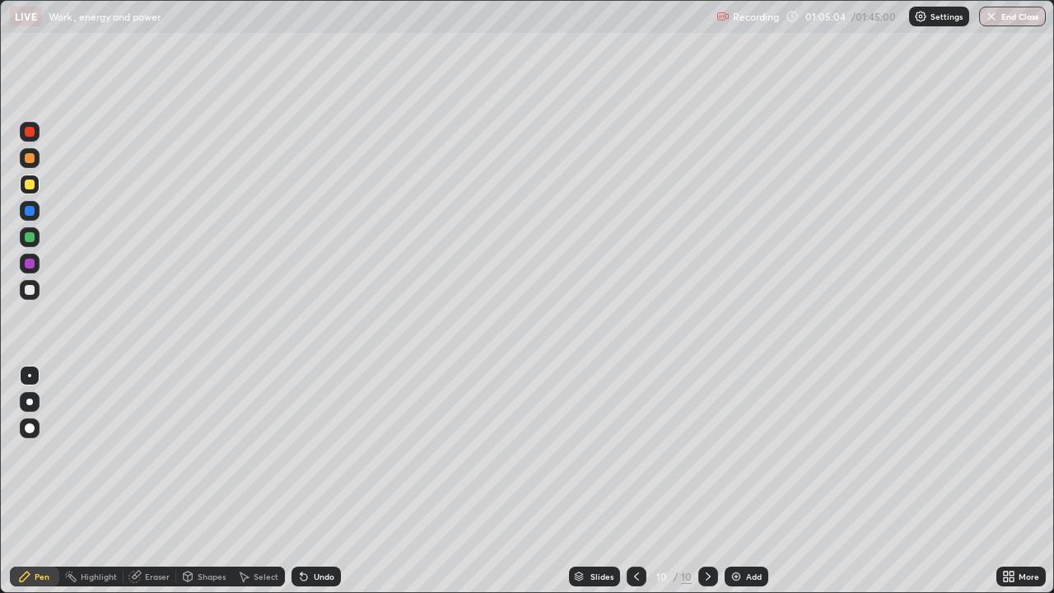
click at [30, 290] on div at bounding box center [30, 290] width 10 height 10
click at [30, 211] on div at bounding box center [30, 211] width 10 height 10
click at [32, 288] on div at bounding box center [30, 290] width 10 height 10
click at [26, 240] on div at bounding box center [30, 237] width 10 height 10
click at [40, 320] on div "Erase all" at bounding box center [30, 296] width 40 height 527
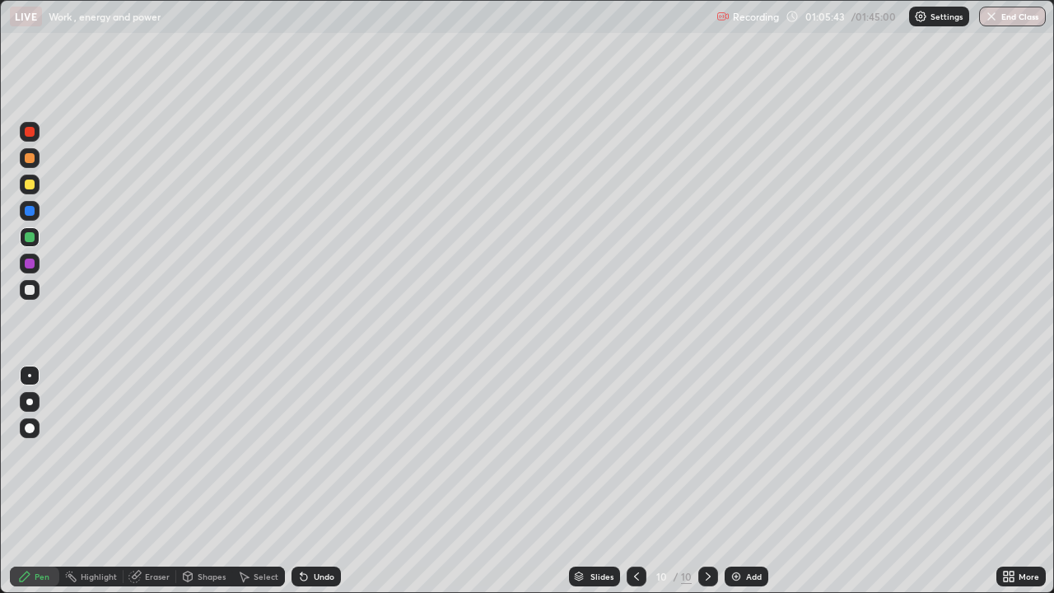
click at [37, 301] on div at bounding box center [30, 290] width 20 height 26
click at [146, 481] on div "Eraser" at bounding box center [150, 577] width 53 height 20
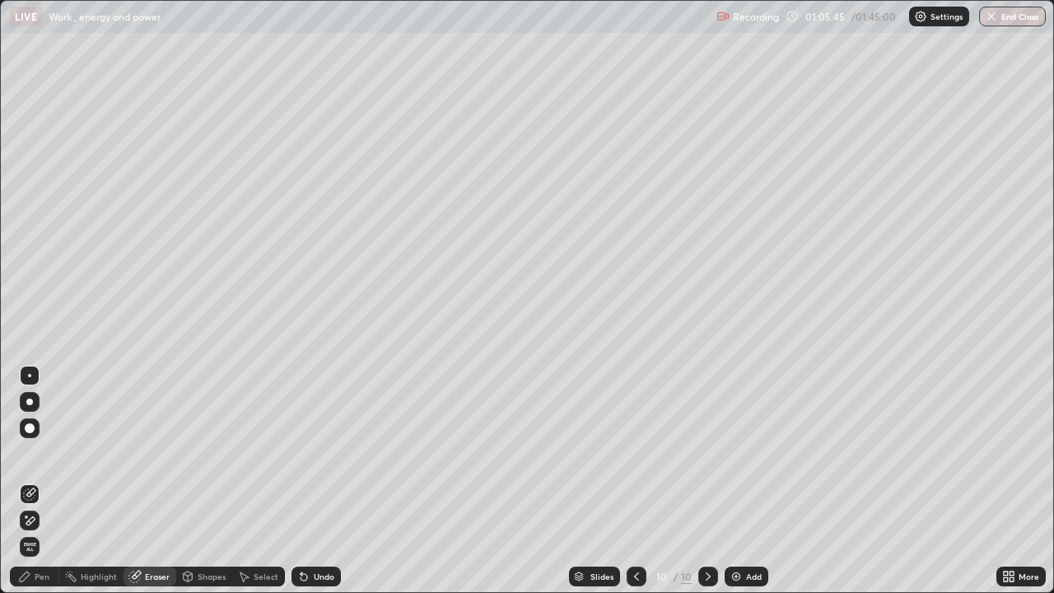
click at [37, 481] on div "Pen" at bounding box center [34, 577] width 49 height 20
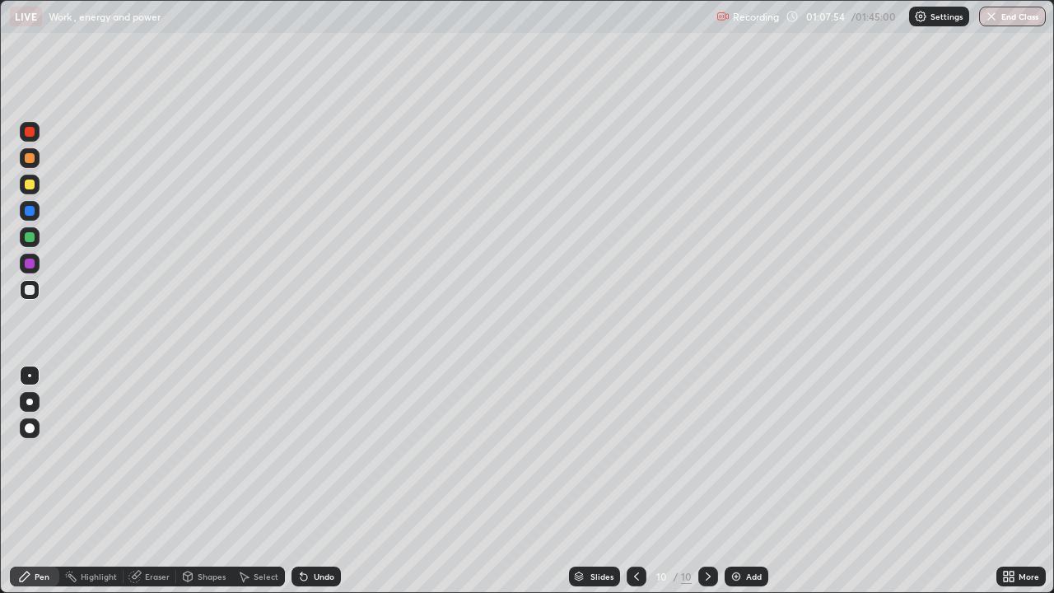
click at [29, 164] on div at bounding box center [30, 158] width 20 height 20
click at [138, 481] on icon at bounding box center [136, 575] width 9 height 8
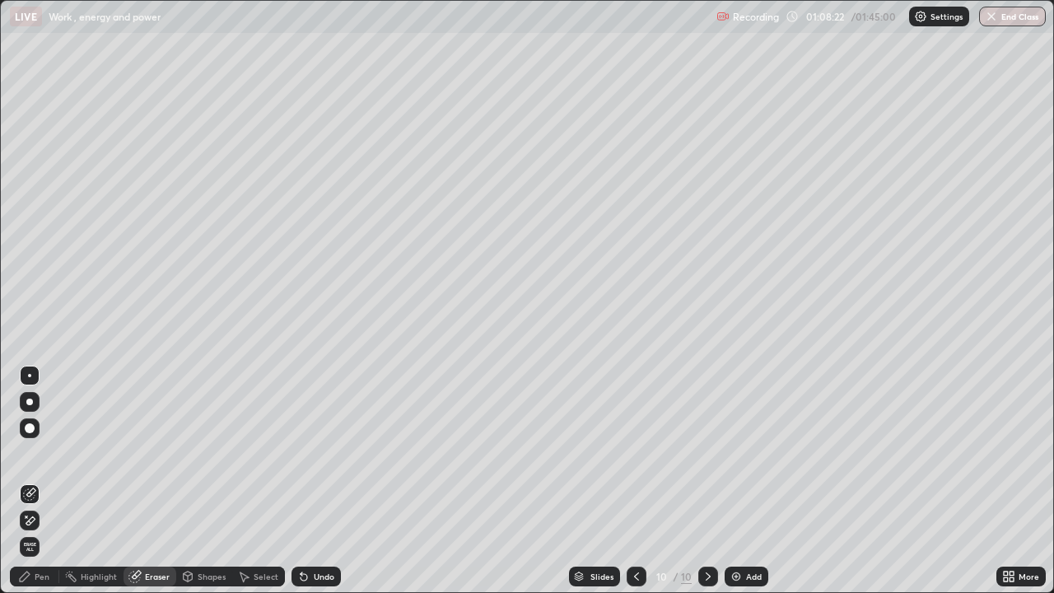
click at [47, 481] on div "Pen" at bounding box center [34, 577] width 49 height 20
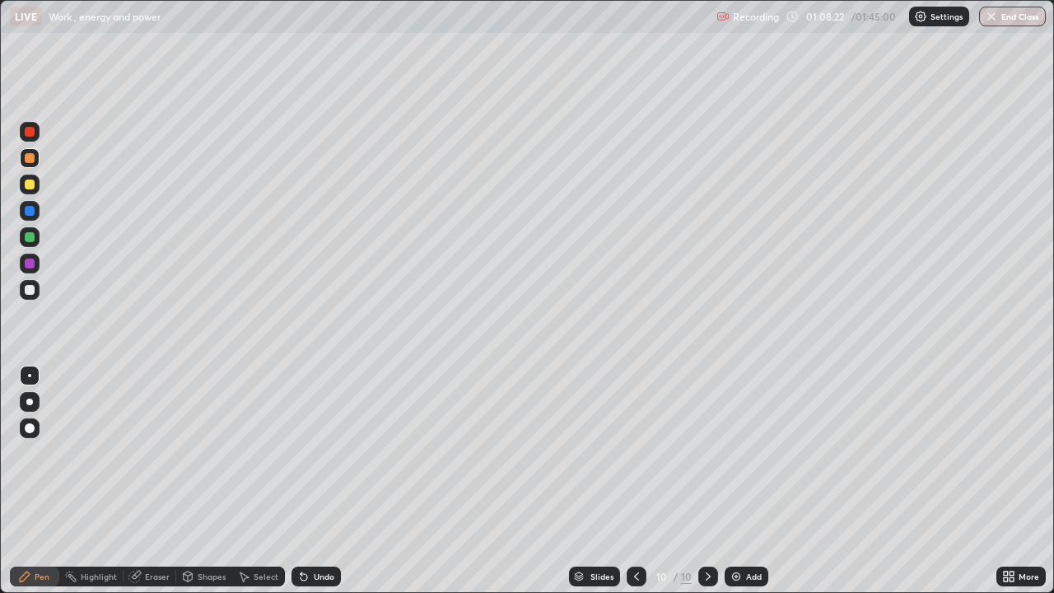
click at [23, 481] on div "Pen" at bounding box center [34, 577] width 49 height 20
click at [135, 481] on icon at bounding box center [134, 577] width 11 height 11
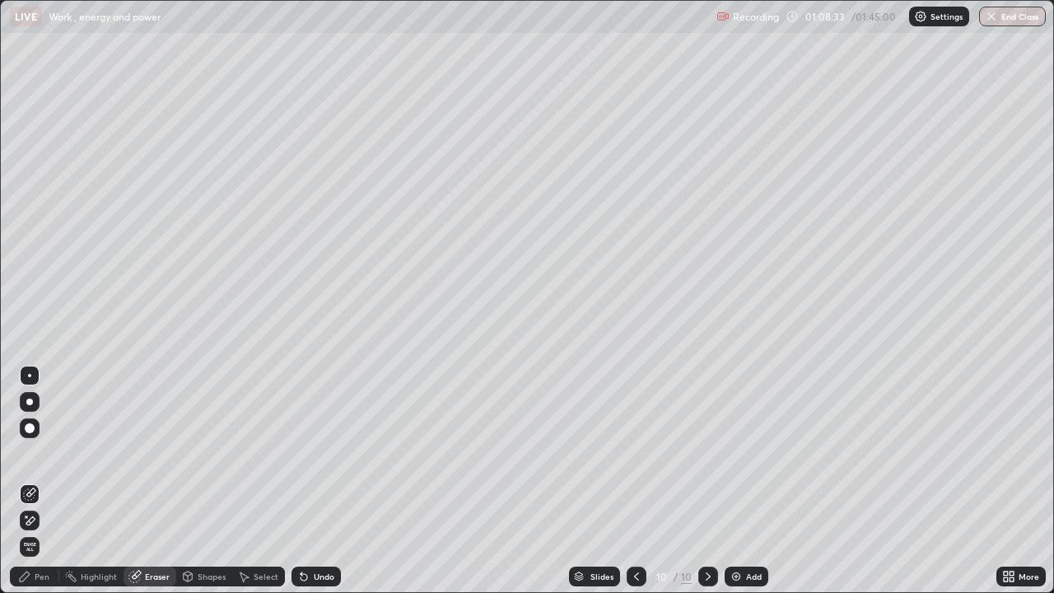
click at [39, 481] on div "Pen" at bounding box center [42, 576] width 15 height 8
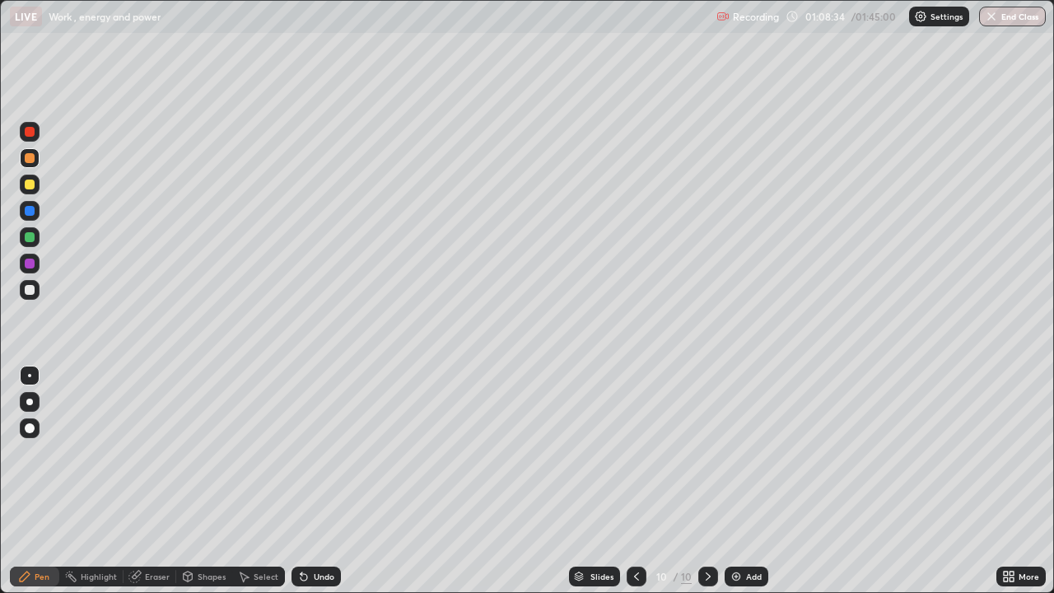
click at [28, 214] on div at bounding box center [30, 211] width 10 height 10
click at [316, 481] on div "Undo" at bounding box center [316, 577] width 49 height 20
click at [318, 481] on div "Undo" at bounding box center [324, 576] width 21 height 8
click at [317, 481] on div "Undo" at bounding box center [324, 576] width 21 height 8
click at [28, 292] on div at bounding box center [30, 290] width 10 height 10
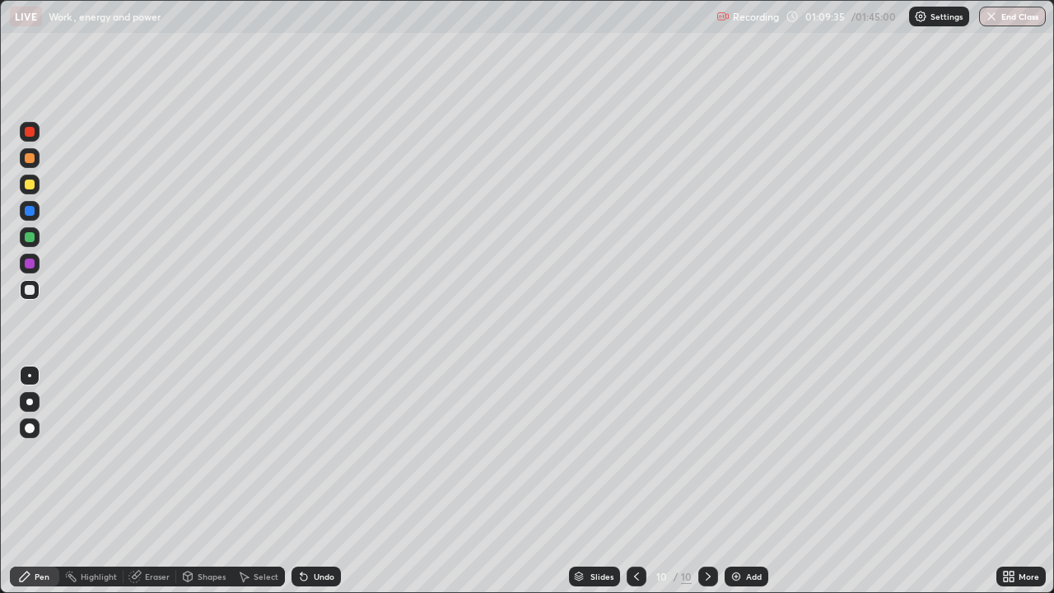
click at [31, 185] on div at bounding box center [30, 185] width 10 height 10
click at [735, 481] on img at bounding box center [736, 576] width 13 height 13
click at [29, 186] on div at bounding box center [30, 185] width 10 height 10
click at [30, 290] on div at bounding box center [30, 290] width 10 height 10
click at [33, 188] on div at bounding box center [30, 185] width 10 height 10
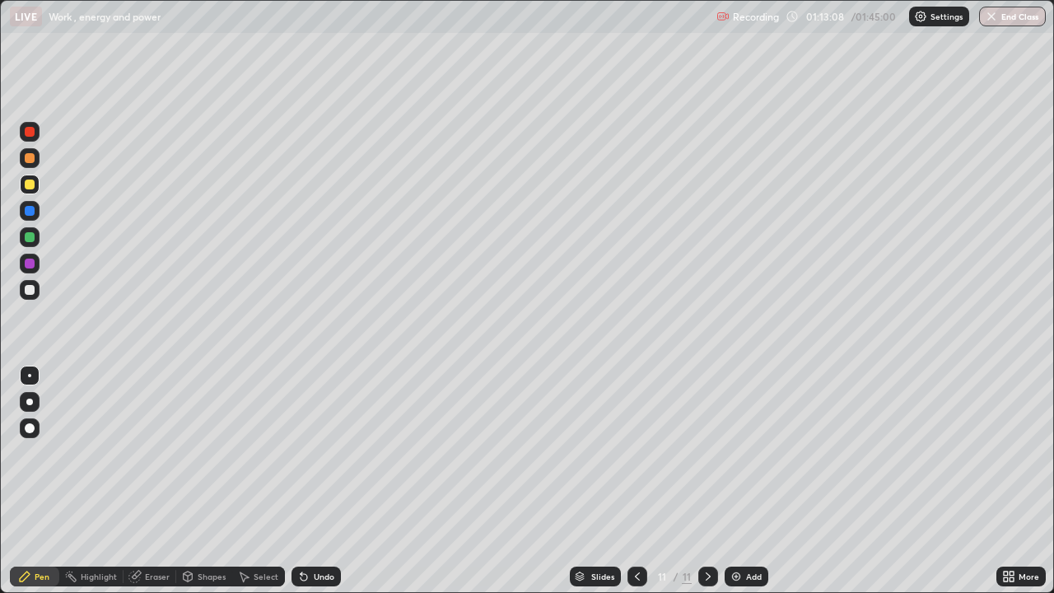
click at [26, 239] on div at bounding box center [30, 237] width 10 height 10
click at [323, 481] on div "Undo" at bounding box center [324, 576] width 21 height 8
click at [324, 481] on div "Undo" at bounding box center [324, 576] width 21 height 8
click at [28, 264] on div at bounding box center [30, 264] width 10 height 10
click at [28, 296] on div at bounding box center [30, 290] width 20 height 20
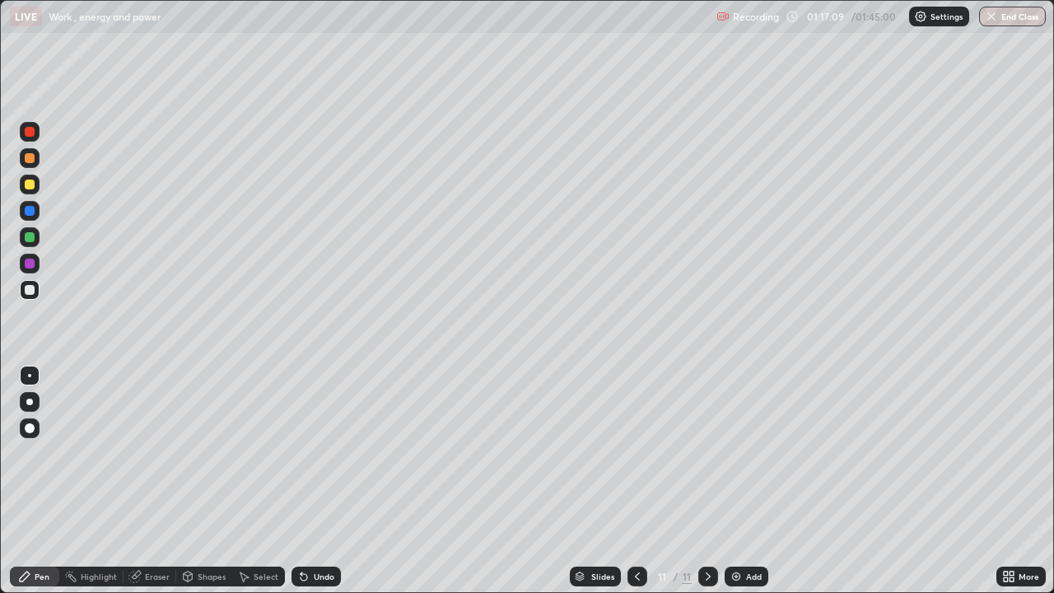
click at [735, 481] on img at bounding box center [736, 576] width 13 height 13
click at [32, 166] on div at bounding box center [30, 158] width 20 height 20
click at [31, 292] on div at bounding box center [30, 290] width 10 height 10
click at [29, 161] on div at bounding box center [30, 158] width 10 height 10
click at [33, 184] on div at bounding box center [30, 185] width 10 height 10
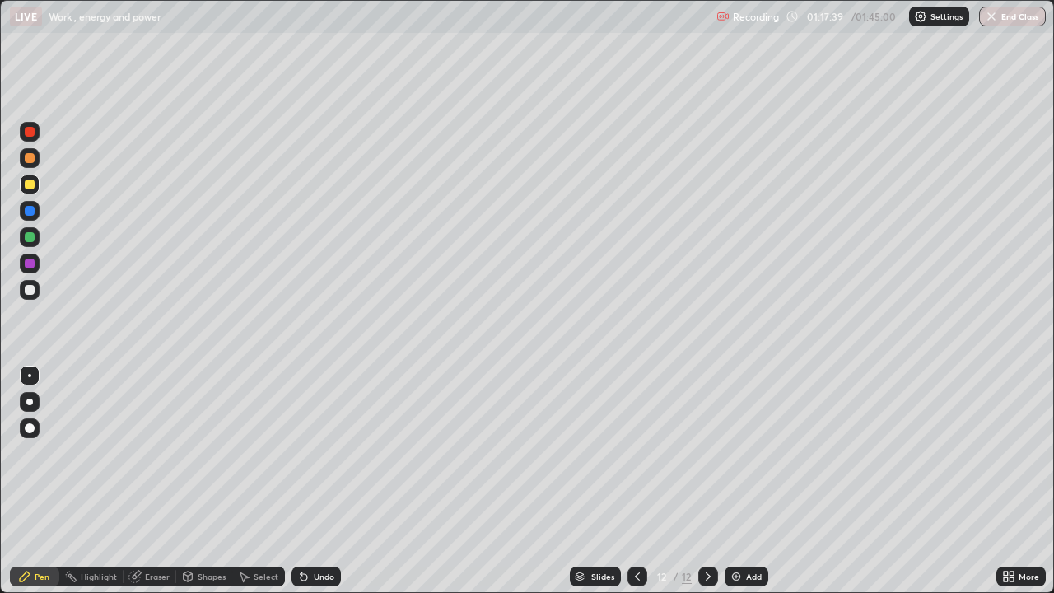
click at [30, 264] on div at bounding box center [30, 264] width 10 height 10
click at [34, 183] on div at bounding box center [30, 185] width 10 height 10
click at [28, 212] on div at bounding box center [30, 211] width 10 height 10
click at [21, 290] on div at bounding box center [30, 290] width 20 height 20
click at [30, 189] on div at bounding box center [30, 185] width 10 height 10
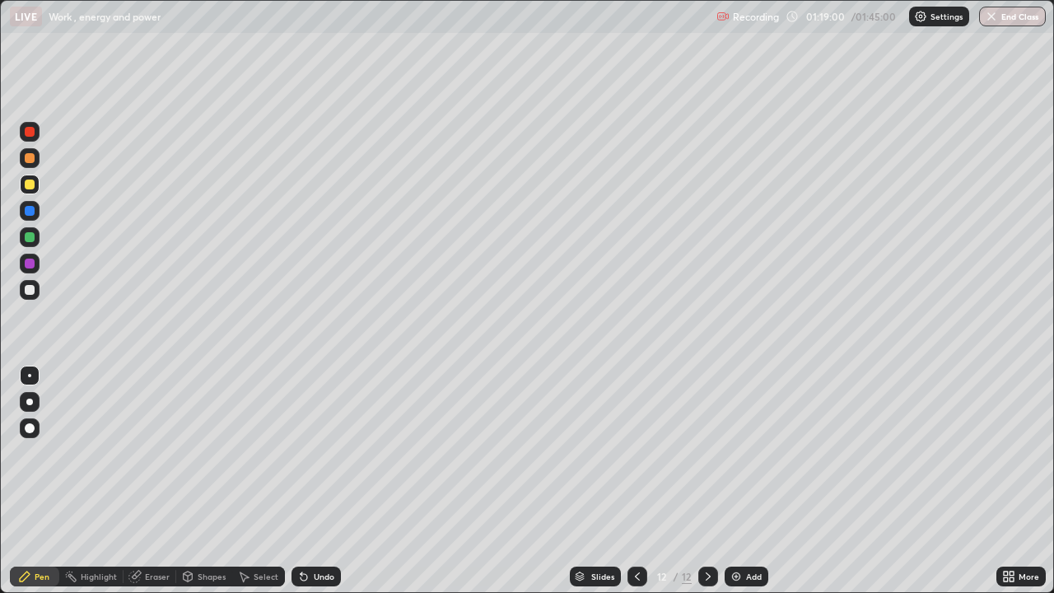
click at [29, 287] on div at bounding box center [30, 290] width 10 height 10
click at [31, 189] on div at bounding box center [30, 185] width 10 height 10
click at [318, 481] on div "Undo" at bounding box center [324, 576] width 21 height 8
click at [34, 188] on div at bounding box center [30, 185] width 10 height 10
click at [33, 160] on div at bounding box center [30, 158] width 10 height 10
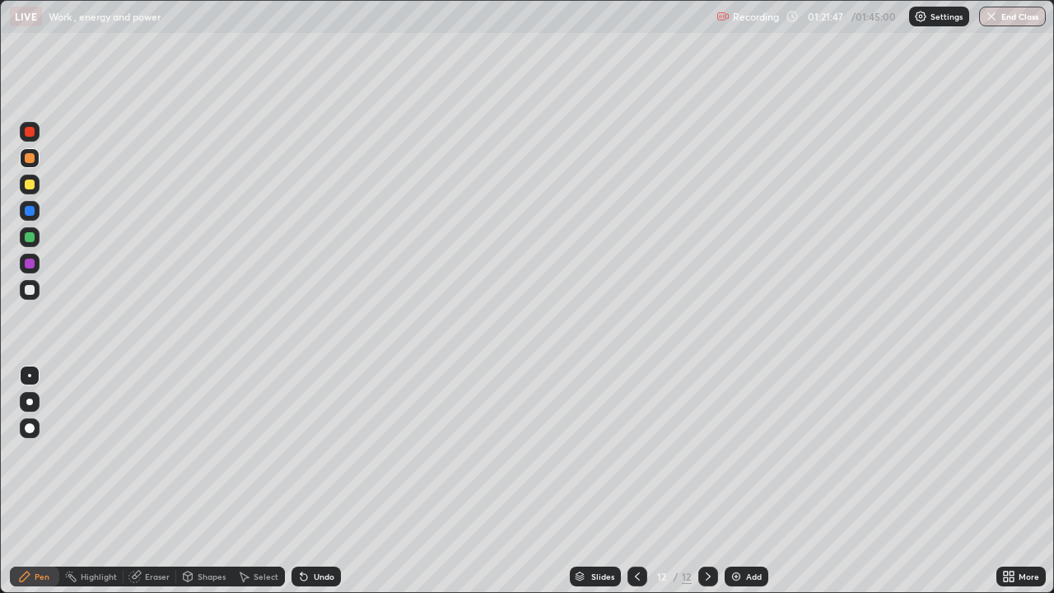
click at [30, 290] on div at bounding box center [30, 290] width 10 height 10
click at [735, 481] on img at bounding box center [736, 576] width 13 height 13
click at [26, 184] on div at bounding box center [30, 185] width 10 height 10
click at [30, 213] on div at bounding box center [30, 211] width 10 height 10
click at [31, 294] on div at bounding box center [30, 290] width 10 height 10
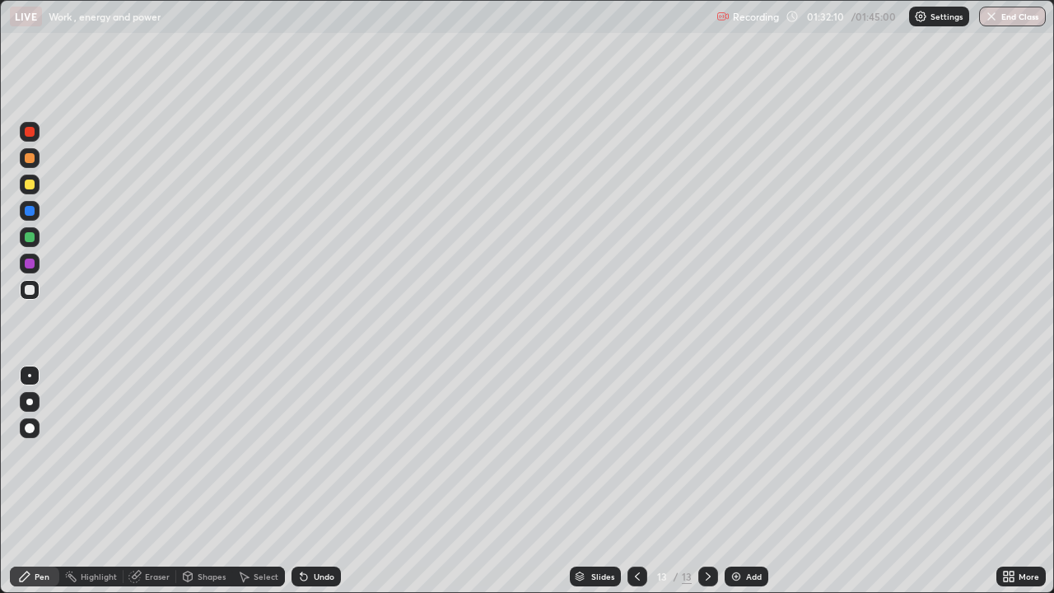
click at [735, 481] on img at bounding box center [736, 576] width 13 height 13
click at [33, 161] on div at bounding box center [30, 158] width 10 height 10
click at [30, 237] on div at bounding box center [30, 237] width 10 height 10
click at [32, 293] on div at bounding box center [30, 290] width 10 height 10
click at [30, 185] on div at bounding box center [30, 185] width 10 height 10
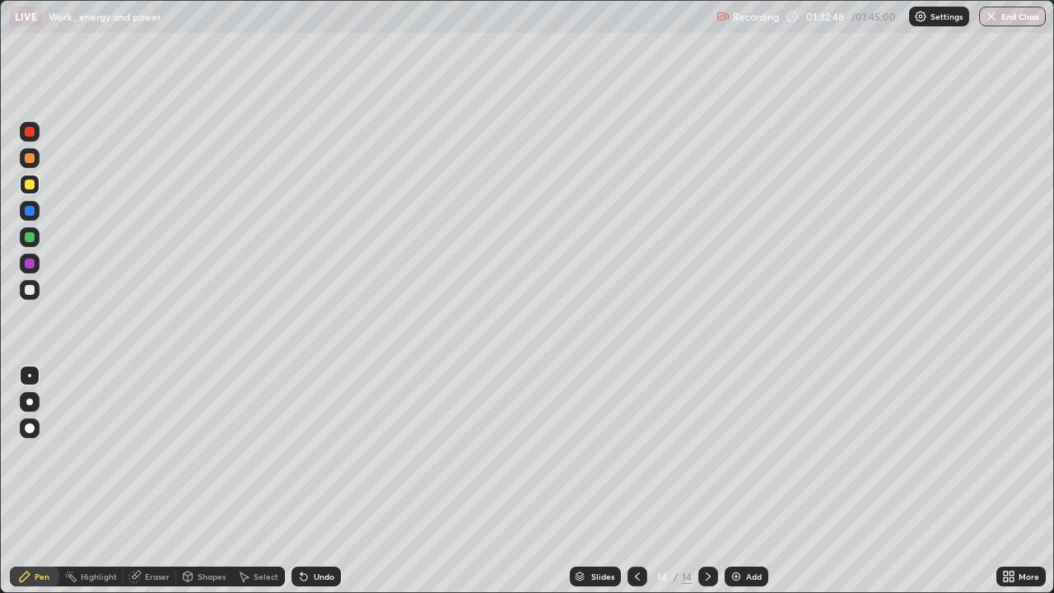
click at [29, 162] on div at bounding box center [30, 158] width 10 height 10
click at [31, 293] on div at bounding box center [30, 290] width 10 height 10
click at [26, 289] on div at bounding box center [30, 290] width 10 height 10
click at [27, 189] on div at bounding box center [30, 185] width 10 height 10
click at [31, 160] on div at bounding box center [30, 158] width 10 height 10
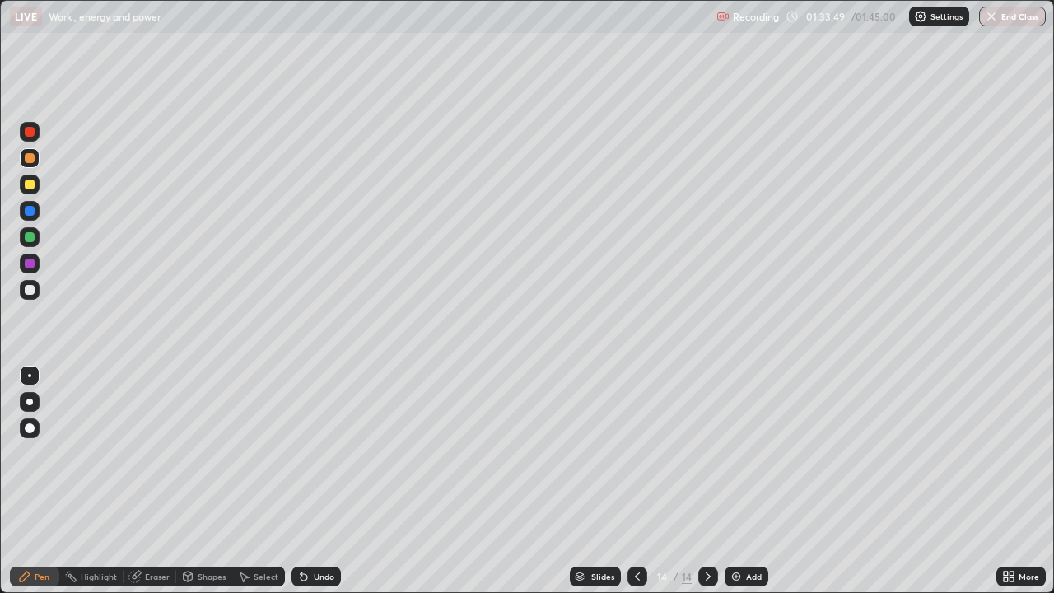
click at [30, 267] on div at bounding box center [30, 264] width 10 height 10
click at [153, 481] on div "Eraser" at bounding box center [157, 576] width 25 height 8
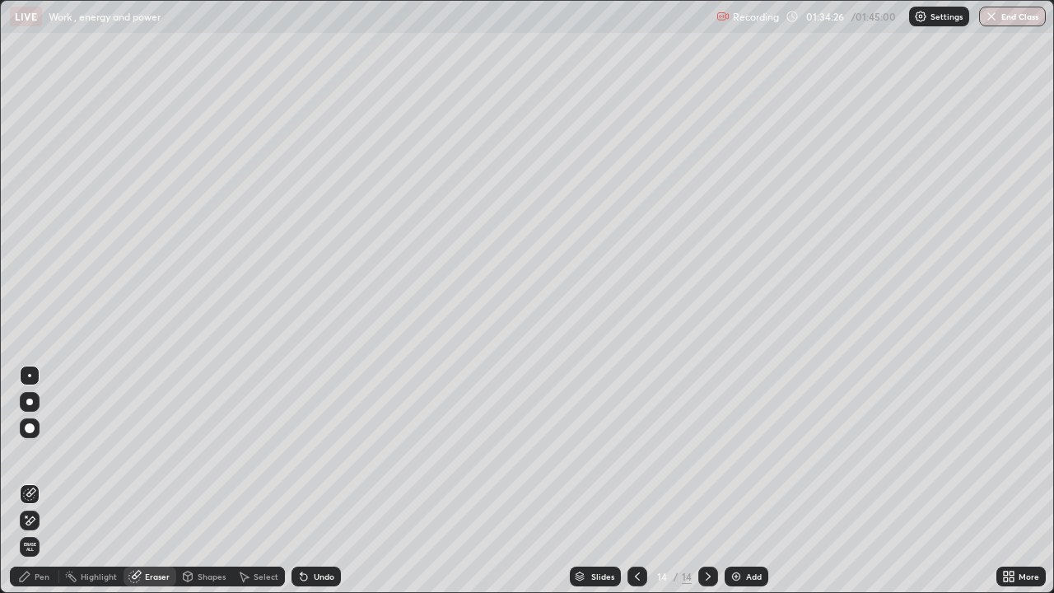
click at [38, 481] on div "Pen" at bounding box center [34, 577] width 49 height 20
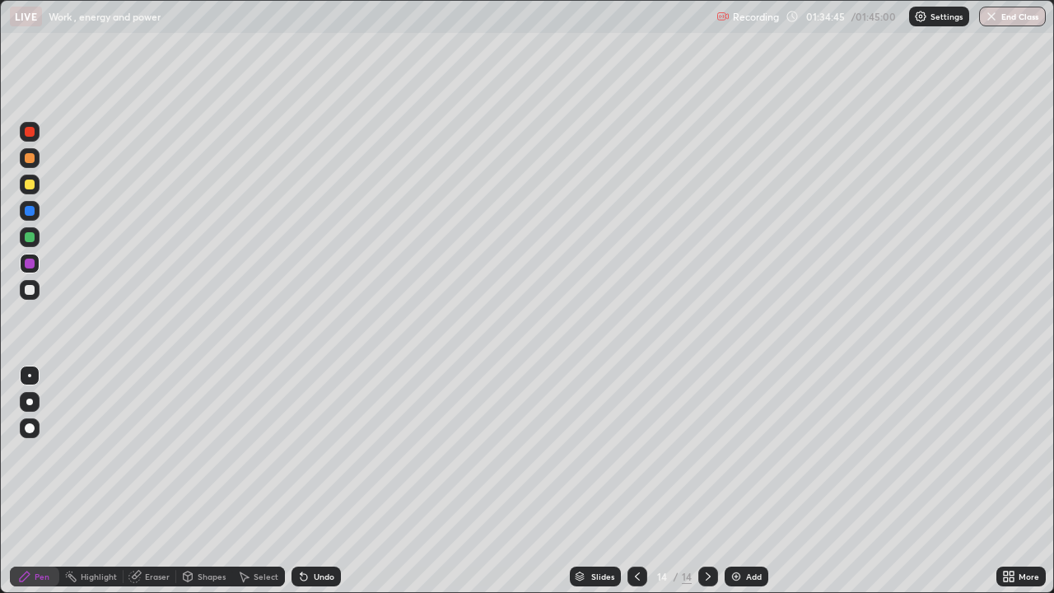
click at [31, 264] on div at bounding box center [30, 264] width 10 height 10
click at [36, 296] on div at bounding box center [30, 290] width 20 height 20
click at [1007, 21] on button "End Class" at bounding box center [1013, 17] width 65 height 20
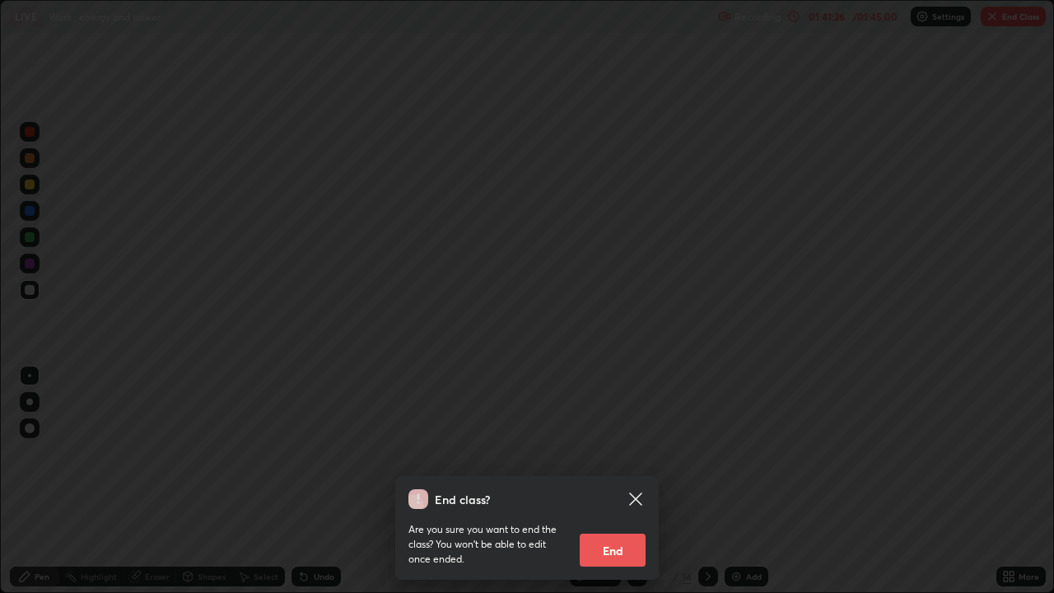
click at [618, 481] on button "End" at bounding box center [613, 550] width 66 height 33
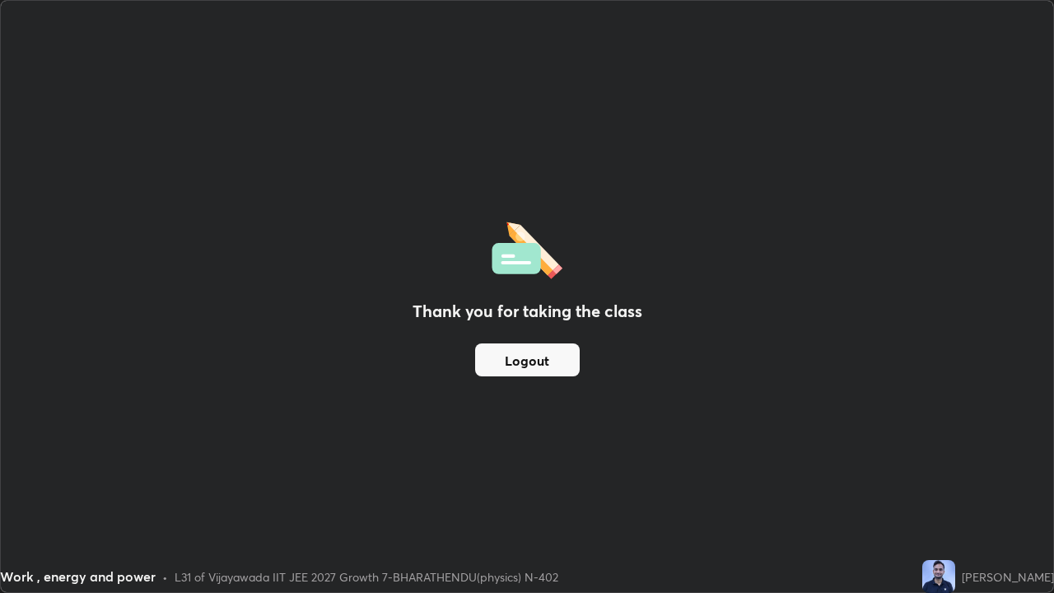
click at [559, 362] on button "Logout" at bounding box center [527, 359] width 105 height 33
